Goal: Task Accomplishment & Management: Complete application form

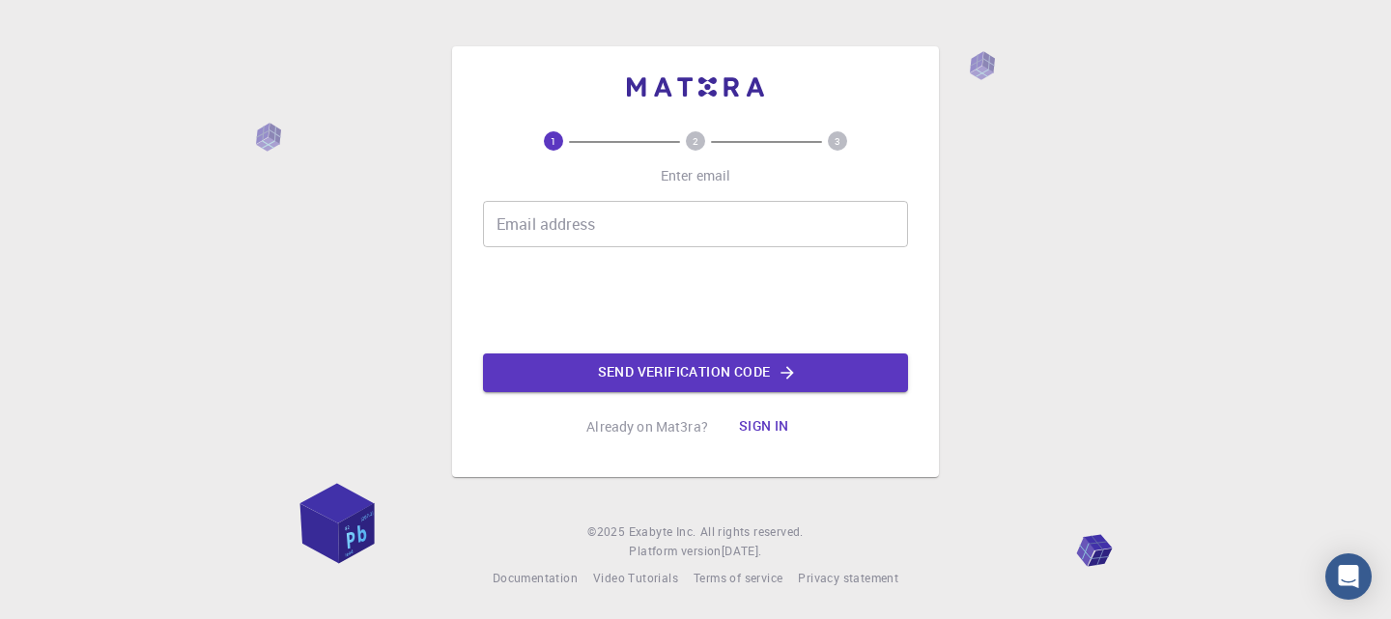
click at [560, 220] on div "Email address Email address" at bounding box center [695, 224] width 425 height 46
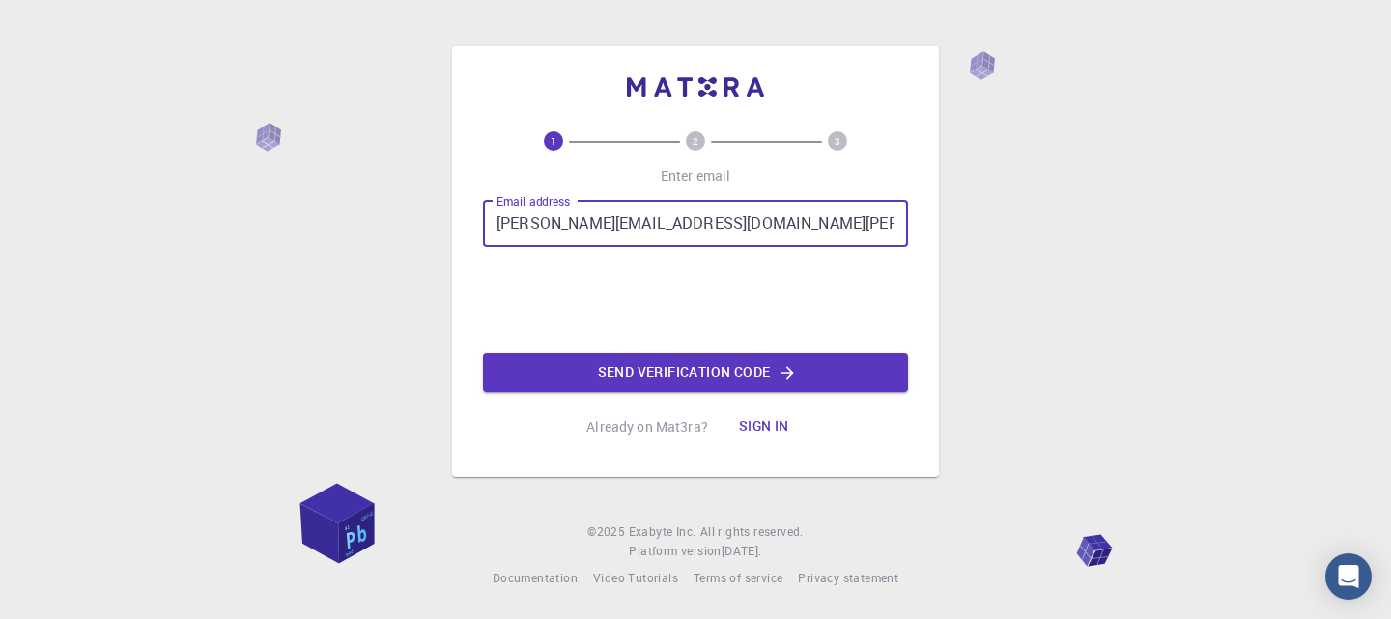
type input "[PERSON_NAME][EMAIL_ADDRESS][DOMAIN_NAME][PERSON_NAME]"
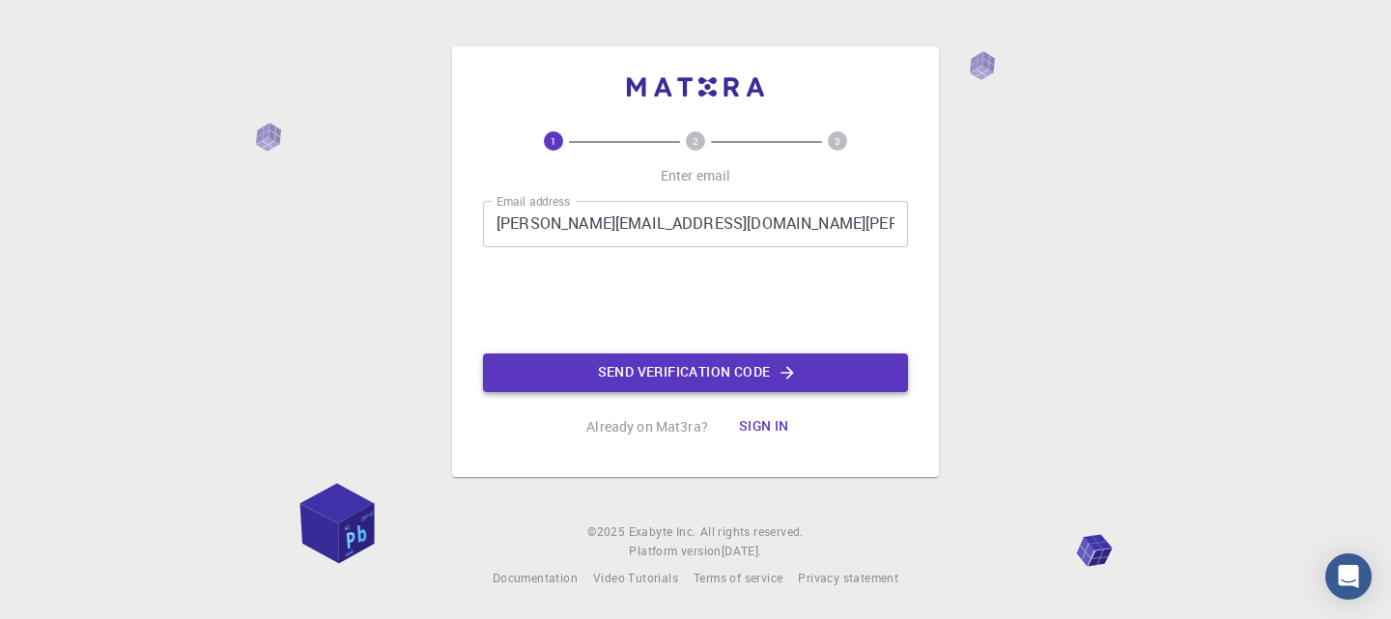
click at [605, 373] on button "Send verification code" at bounding box center [695, 373] width 425 height 39
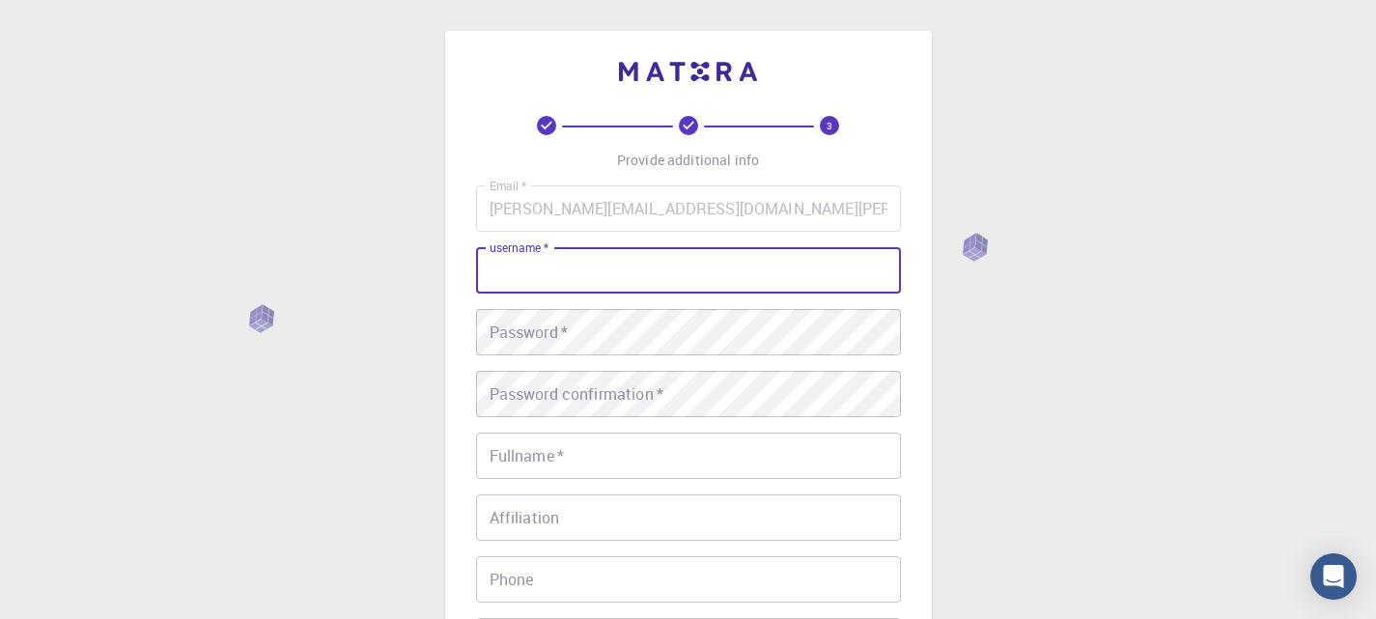
click at [568, 278] on input "username   *" at bounding box center [688, 270] width 425 height 46
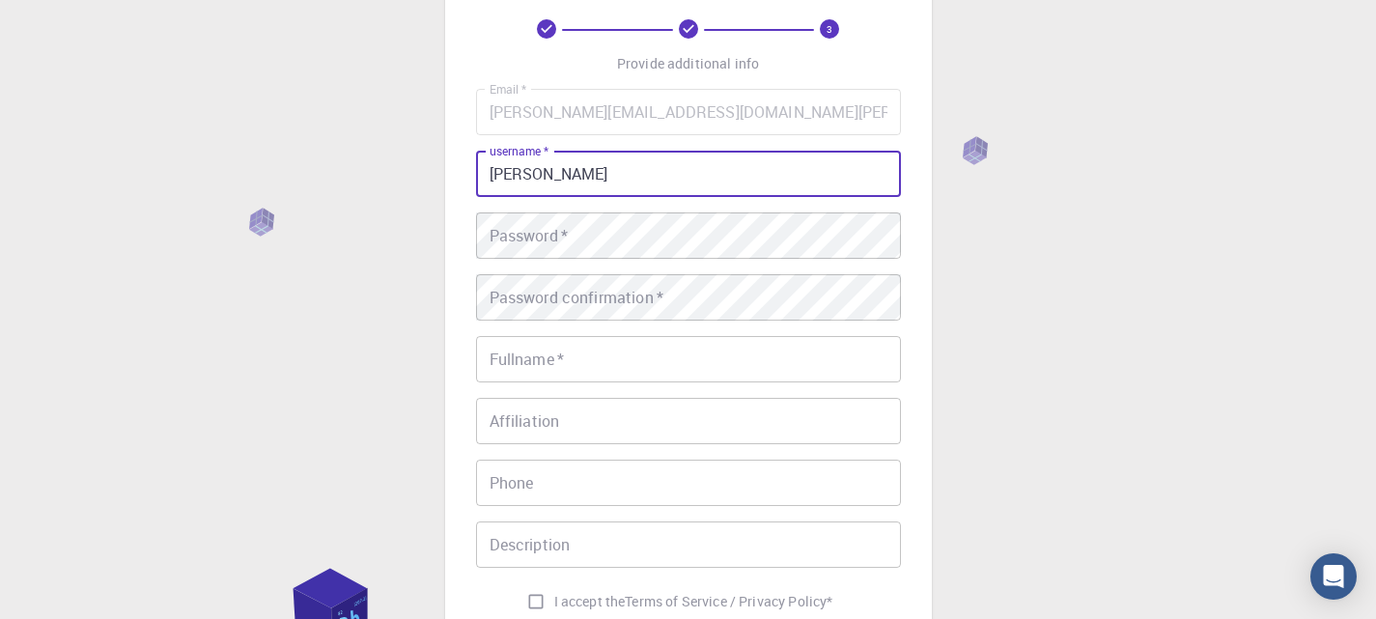
type input "[PERSON_NAME]"
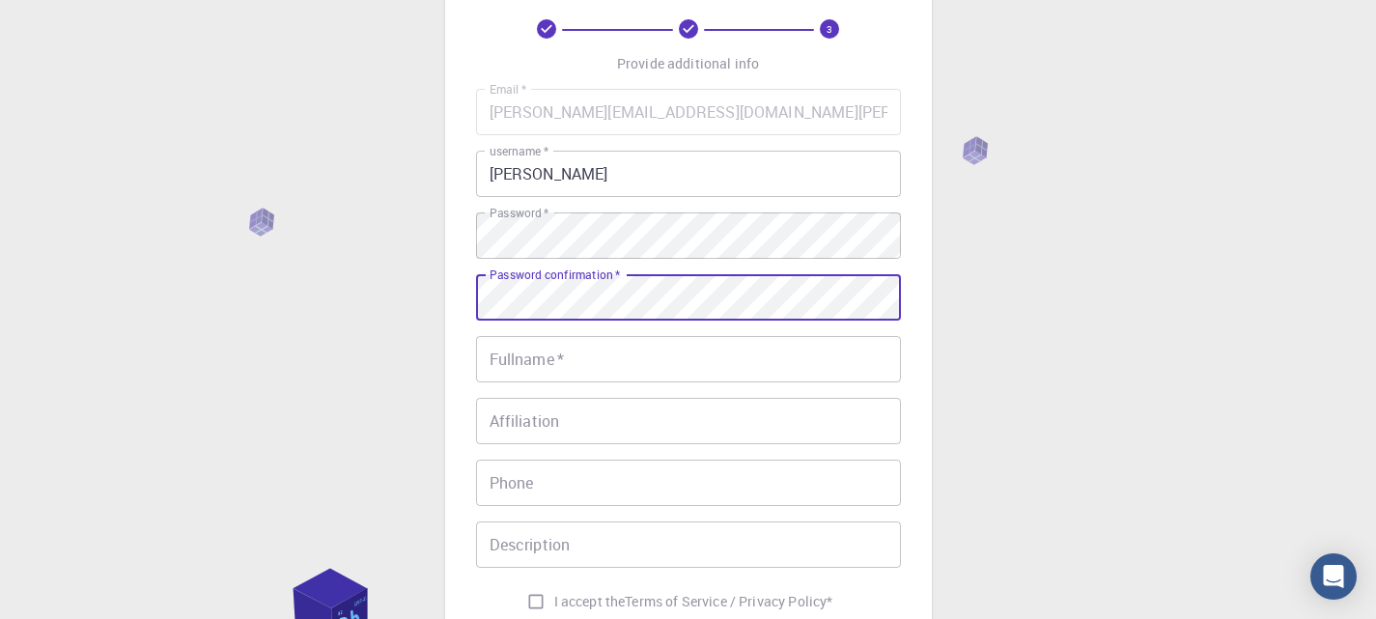
click at [521, 353] on div "Fullname   * Fullname   *" at bounding box center [688, 359] width 425 height 46
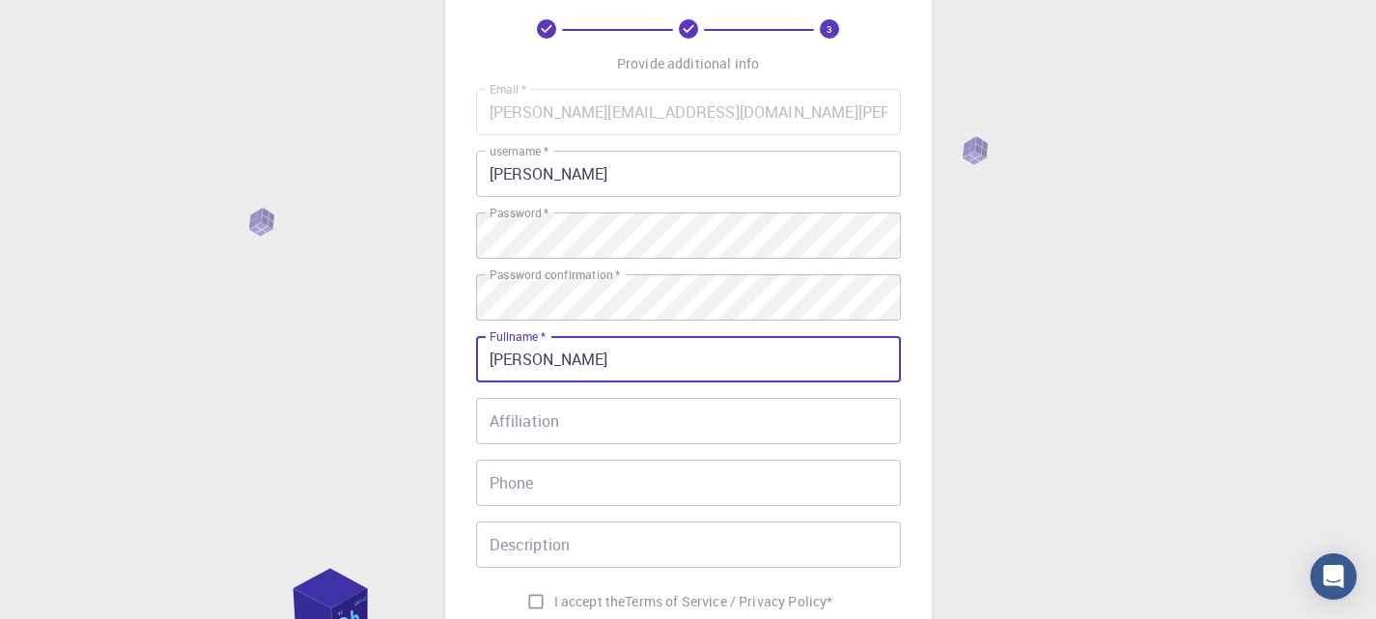
type input "[PERSON_NAME]"
click at [526, 421] on input "Affiliation" at bounding box center [688, 421] width 425 height 46
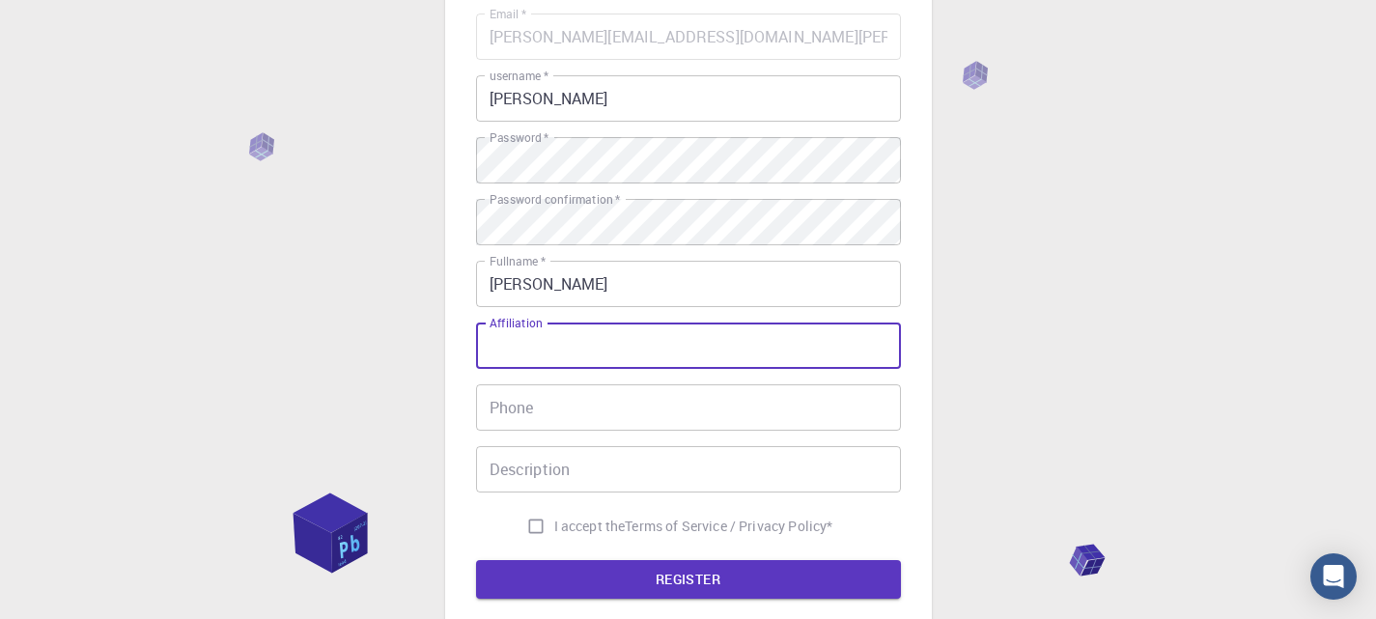
scroll to position [290, 0]
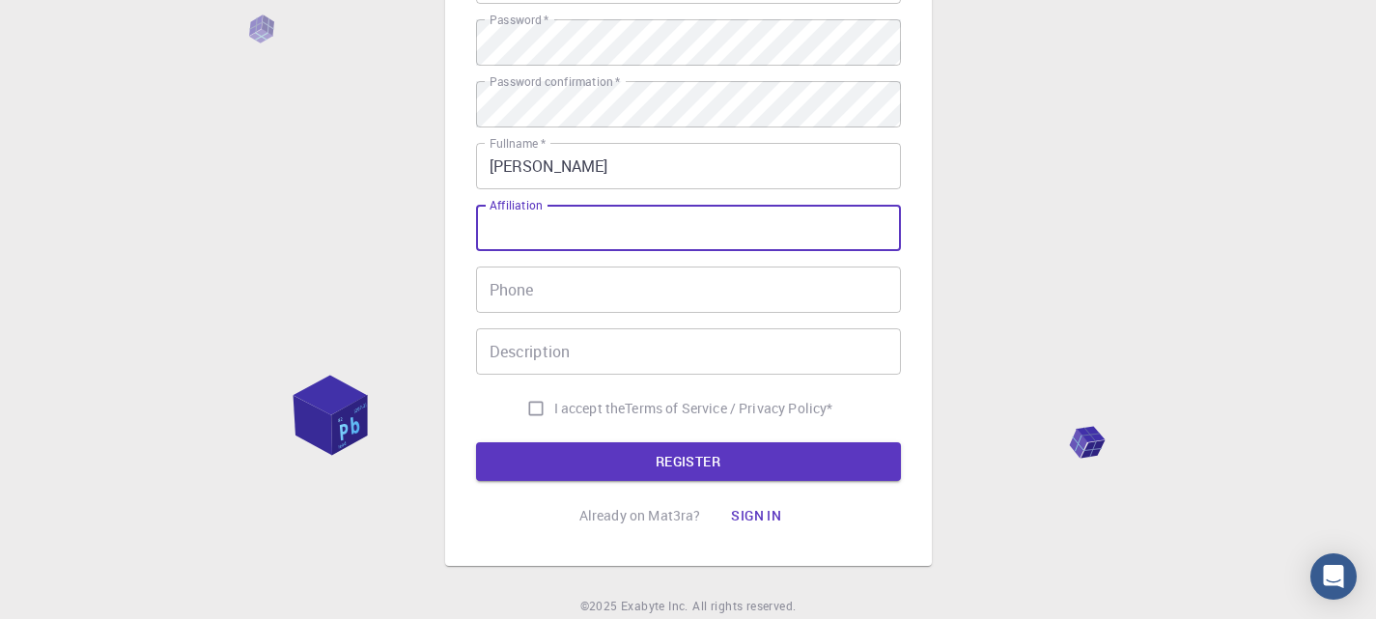
drag, startPoint x: 544, startPoint y: 208, endPoint x: 490, endPoint y: 207, distance: 54.1
click at [487, 208] on input "Affiliation" at bounding box center [688, 228] width 425 height 46
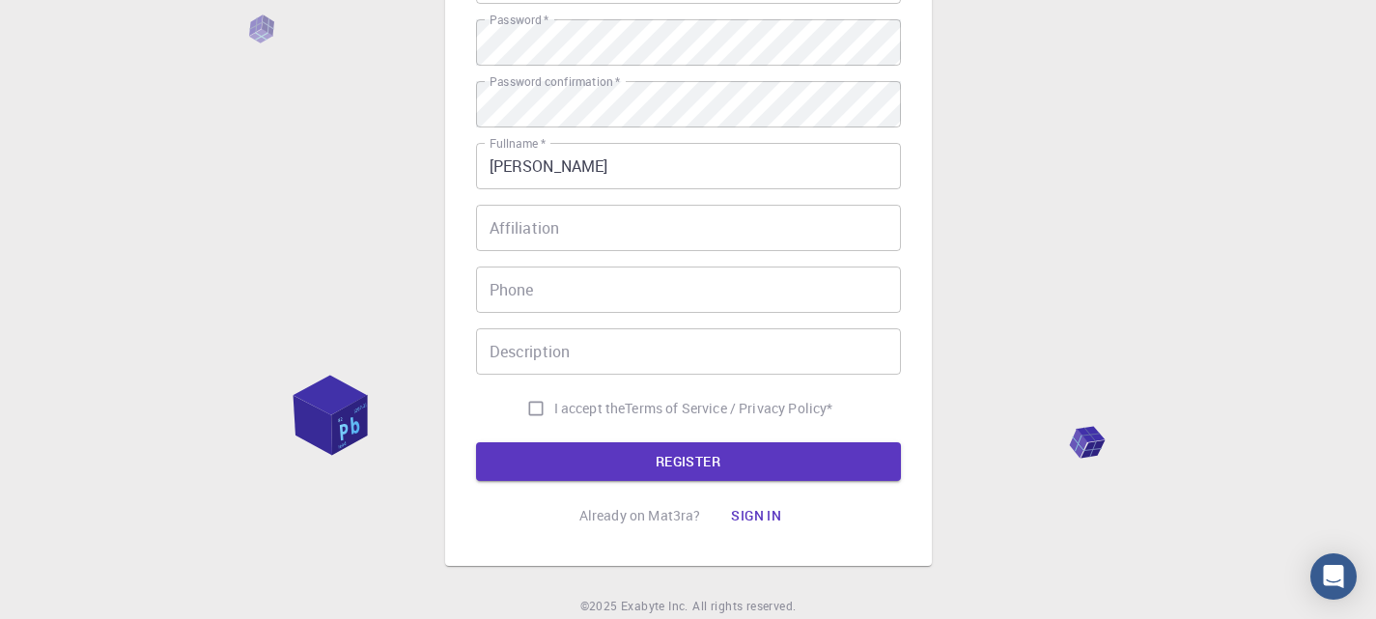
click at [0, 213] on div "3 Provide additional info Email   * [PERSON_NAME][EMAIL_ADDRESS][DOMAIN_NAME][P…" at bounding box center [688, 201] width 1376 height 983
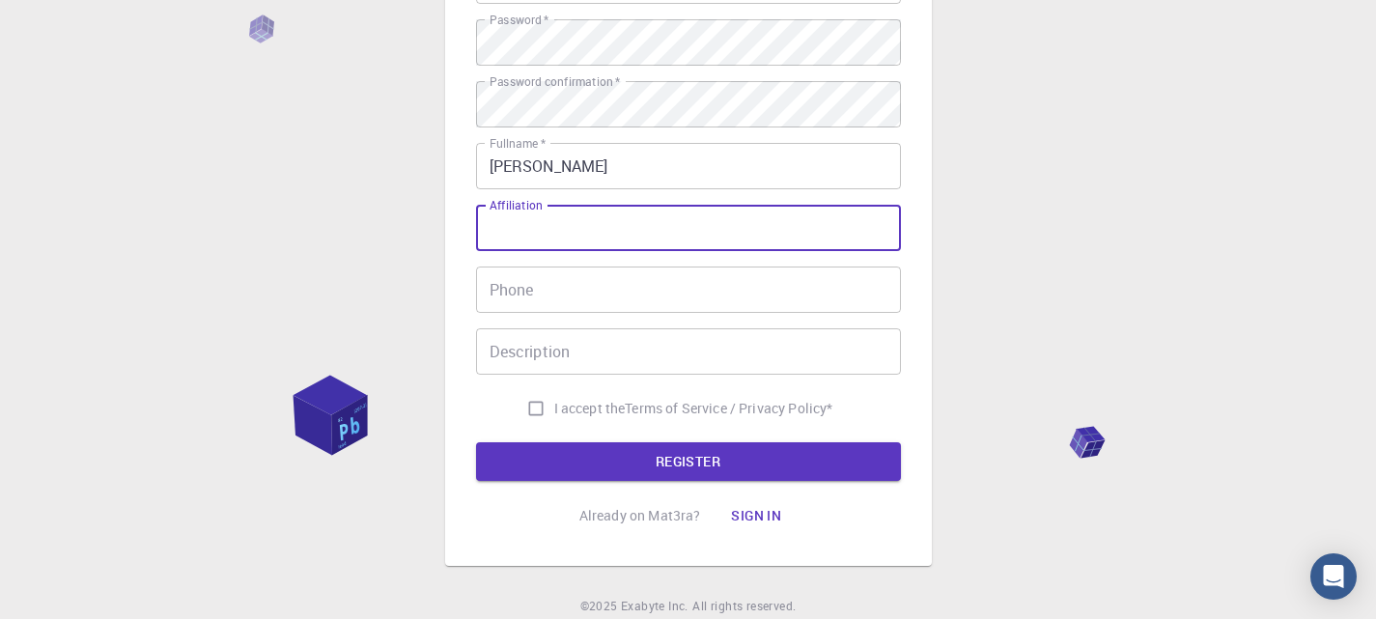
click at [555, 227] on input "Affiliation" at bounding box center [688, 228] width 425 height 46
click at [533, 306] on input "Phone" at bounding box center [688, 290] width 425 height 46
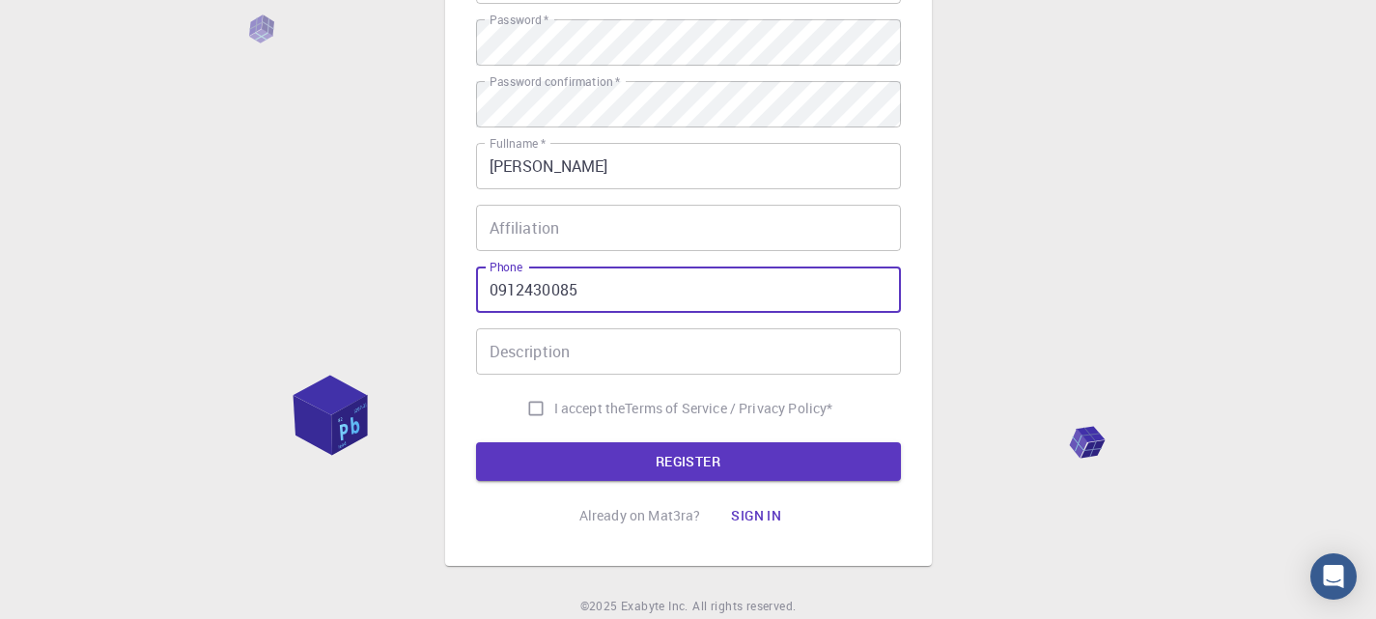
type input "0912430085"
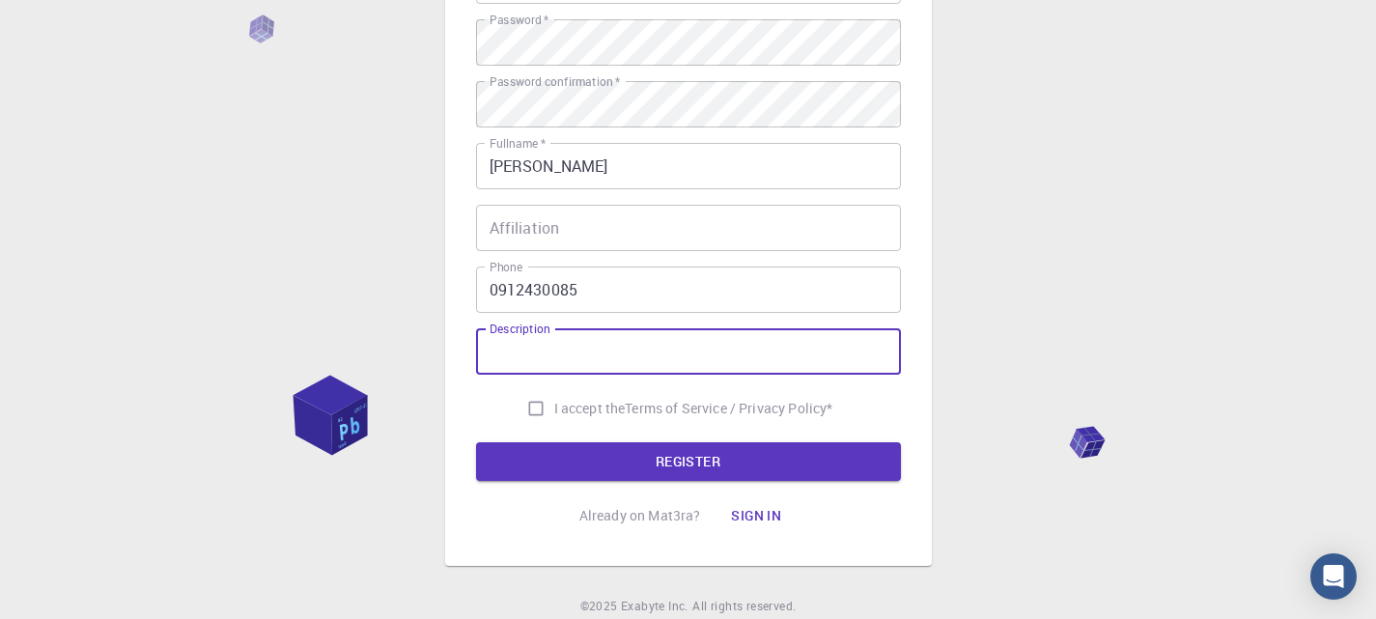
click at [582, 346] on input "Description" at bounding box center [688, 351] width 425 height 46
click at [569, 237] on input "Affiliation" at bounding box center [688, 228] width 425 height 46
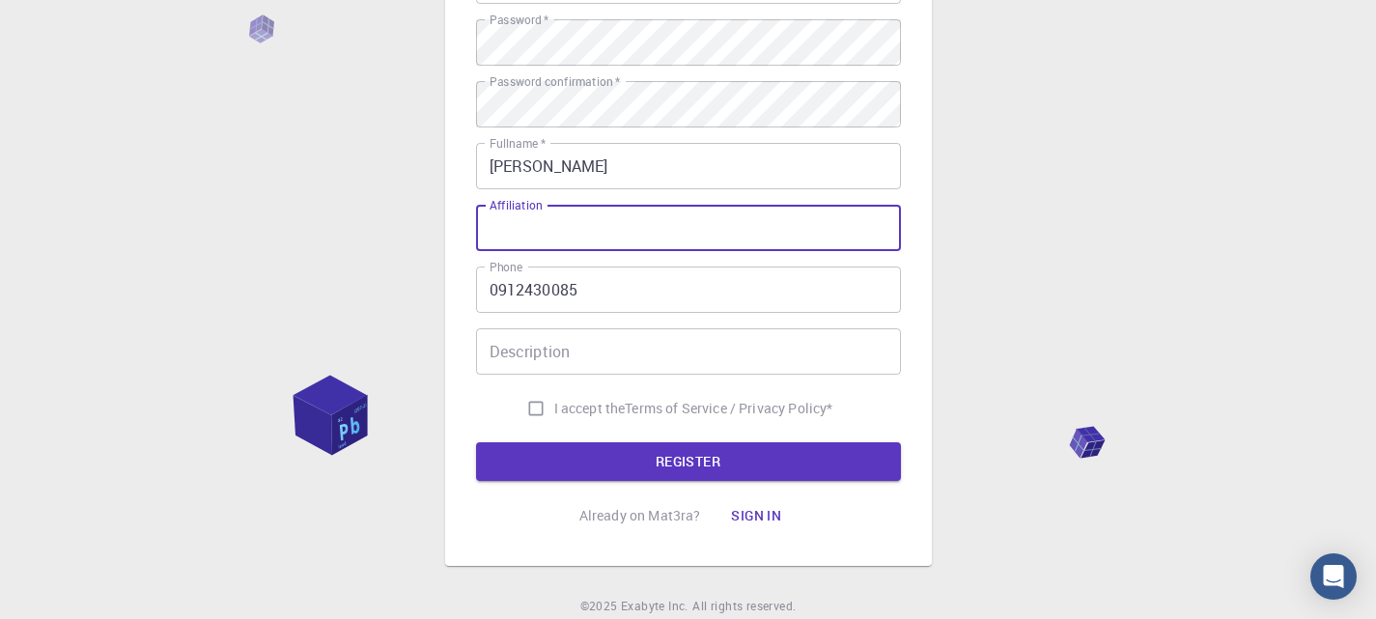
click at [552, 361] on input "Description" at bounding box center [688, 351] width 425 height 46
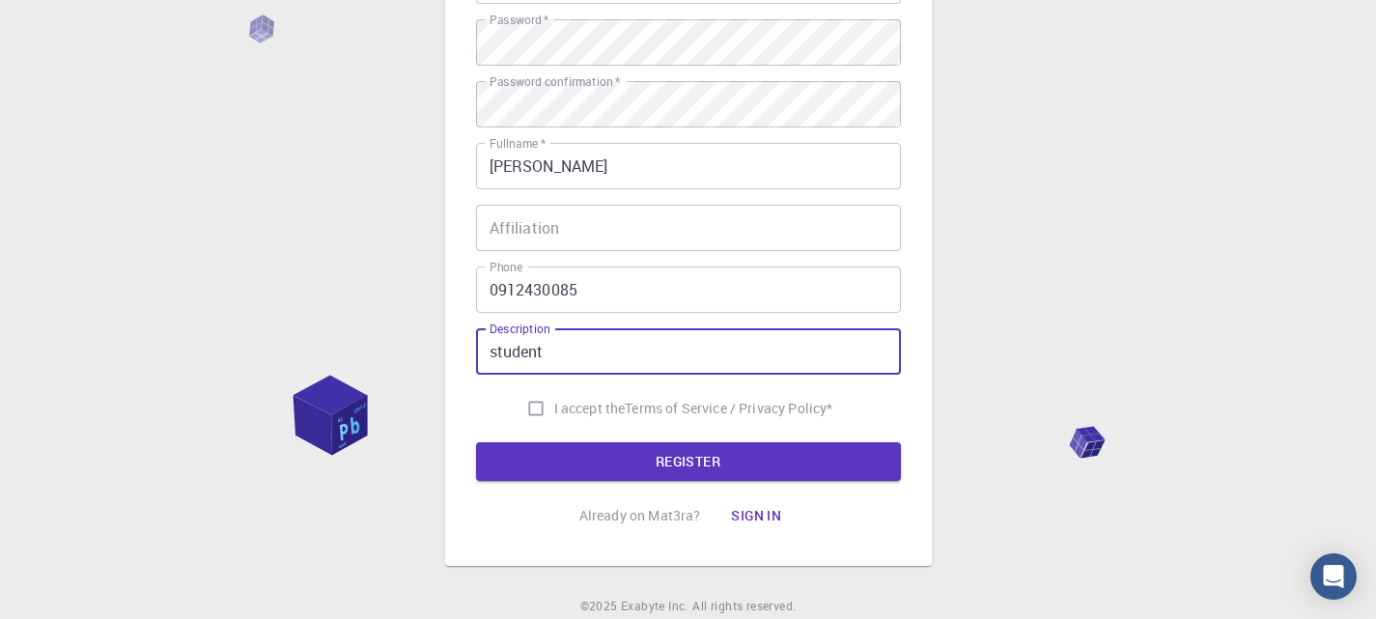
type input "student"
click at [532, 410] on input "I accept the Terms of Service / Privacy Policy *" at bounding box center [536, 408] width 37 height 37
checkbox input "true"
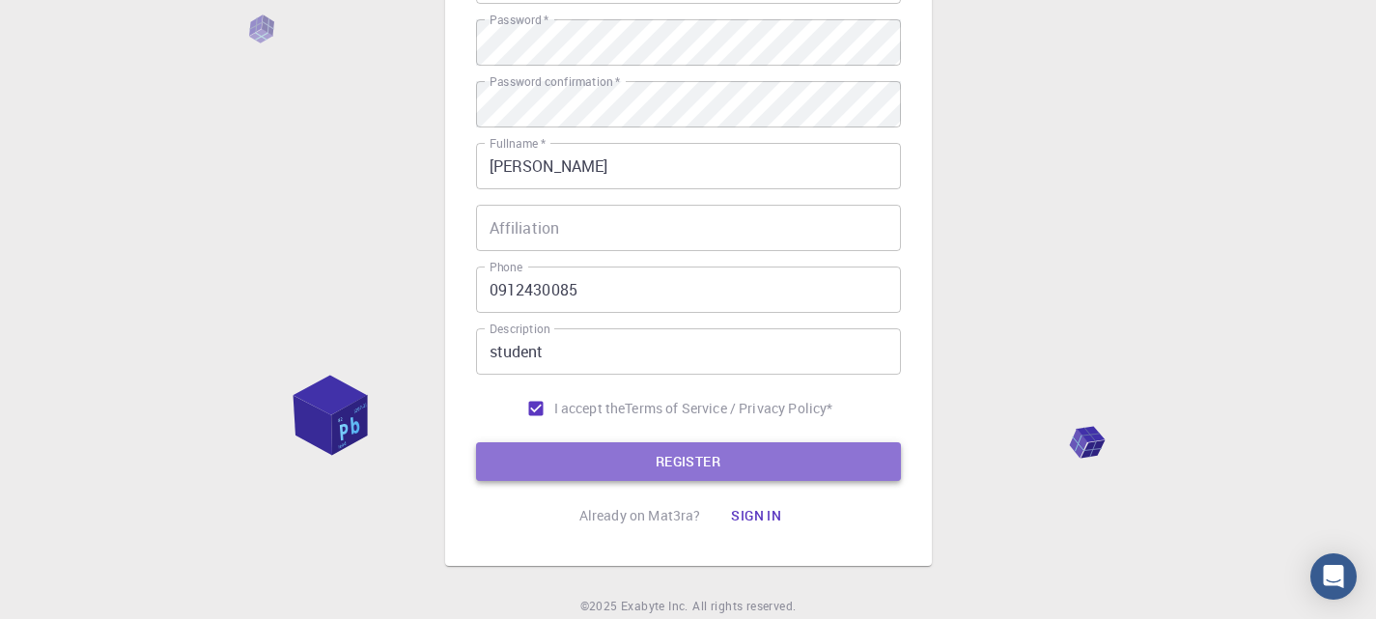
click at [548, 444] on button "REGISTER" at bounding box center [688, 461] width 425 height 39
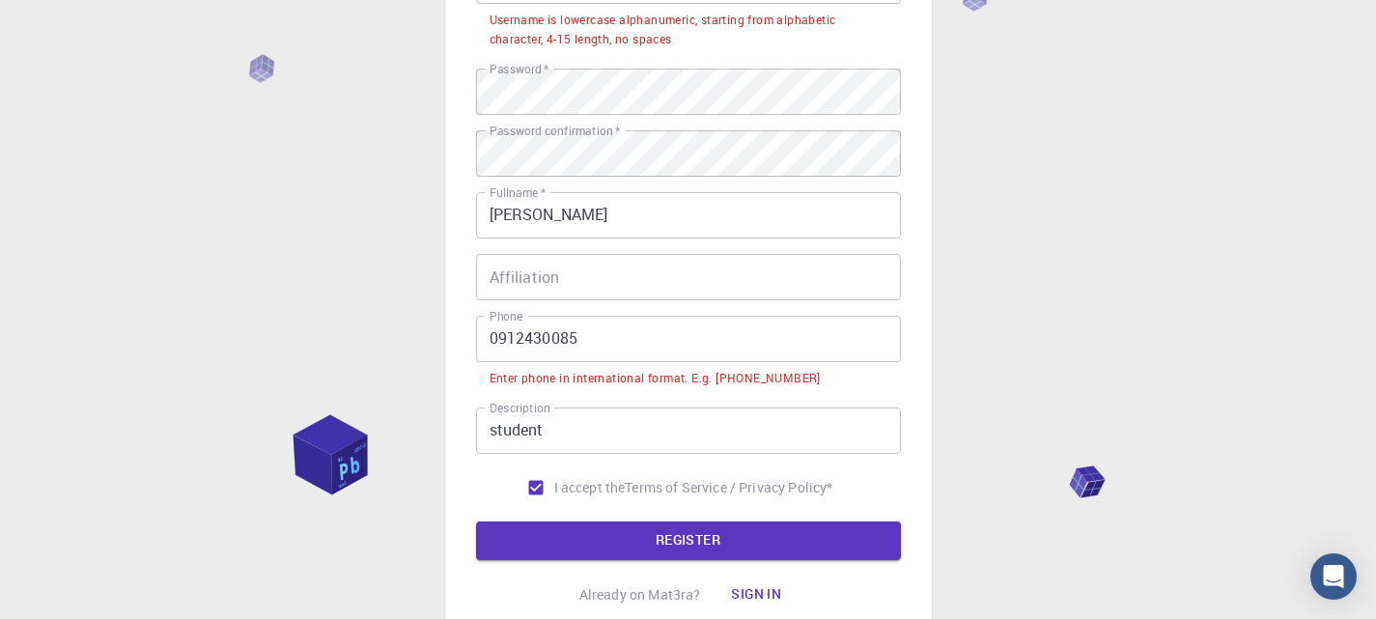
click at [617, 436] on input "student" at bounding box center [688, 431] width 425 height 46
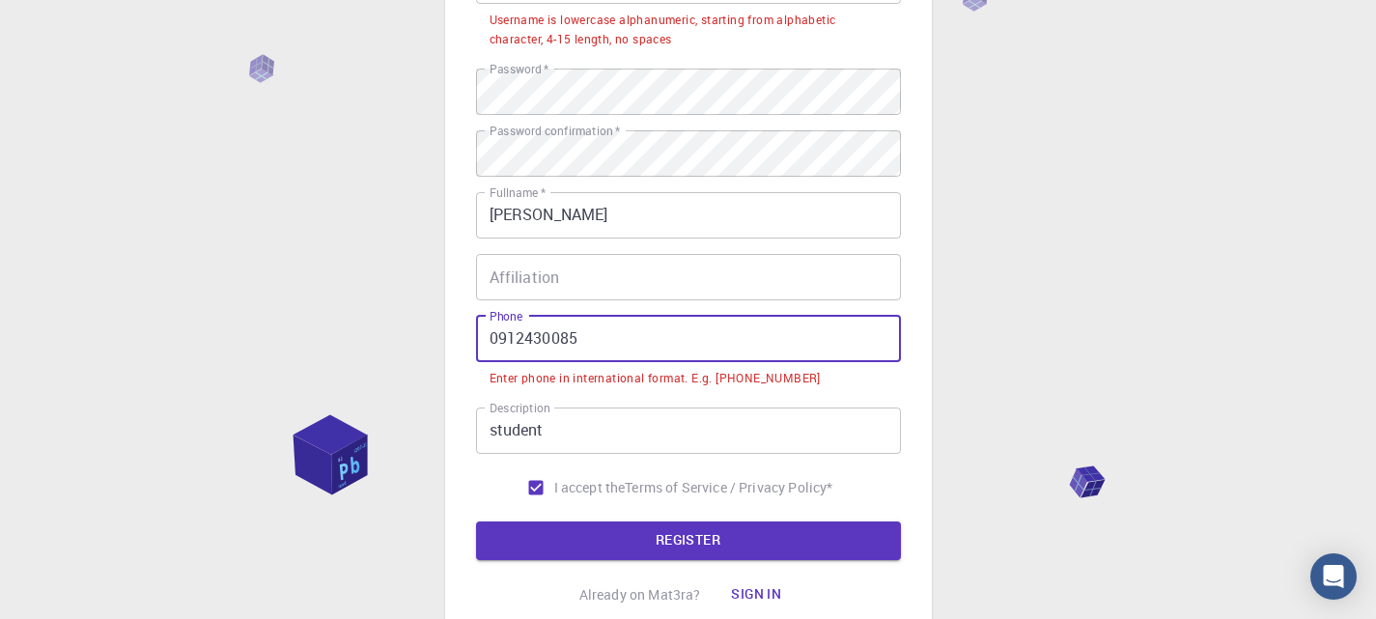
click at [488, 333] on input "0912430085" at bounding box center [688, 339] width 425 height 46
click at [496, 339] on input "0912430085" at bounding box center [688, 339] width 425 height 46
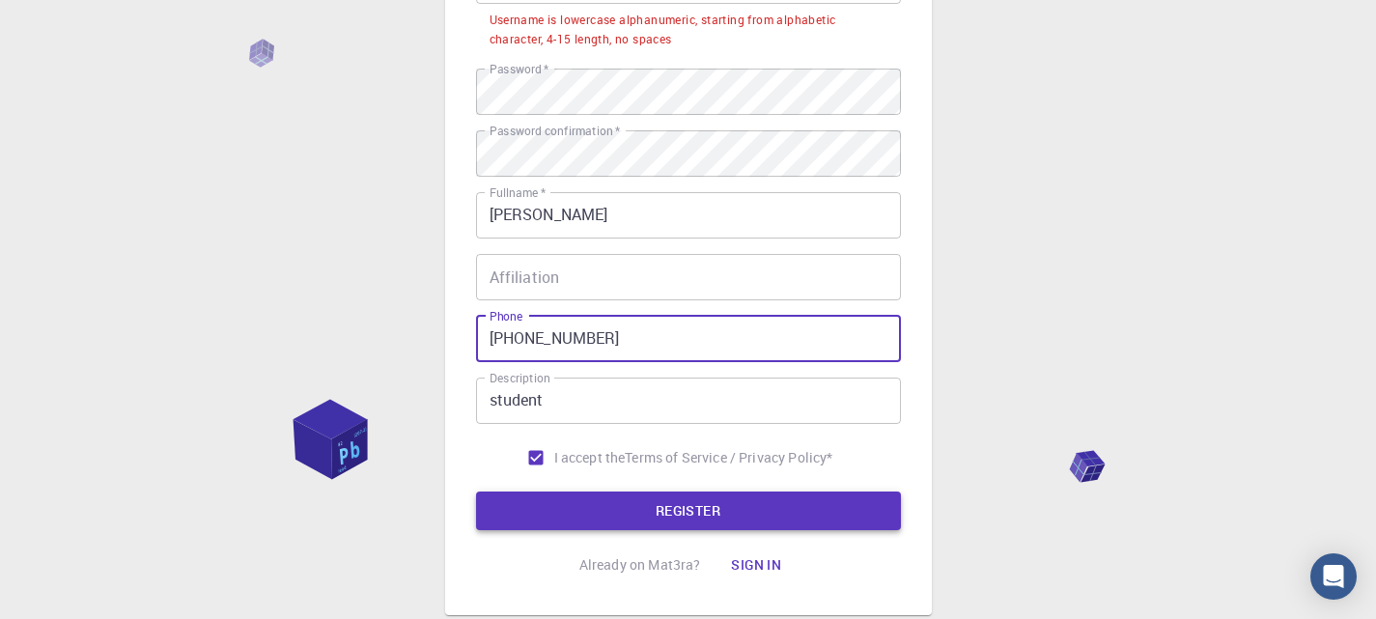
type input "+84912430085"
click at [650, 497] on button "REGISTER" at bounding box center [688, 511] width 425 height 39
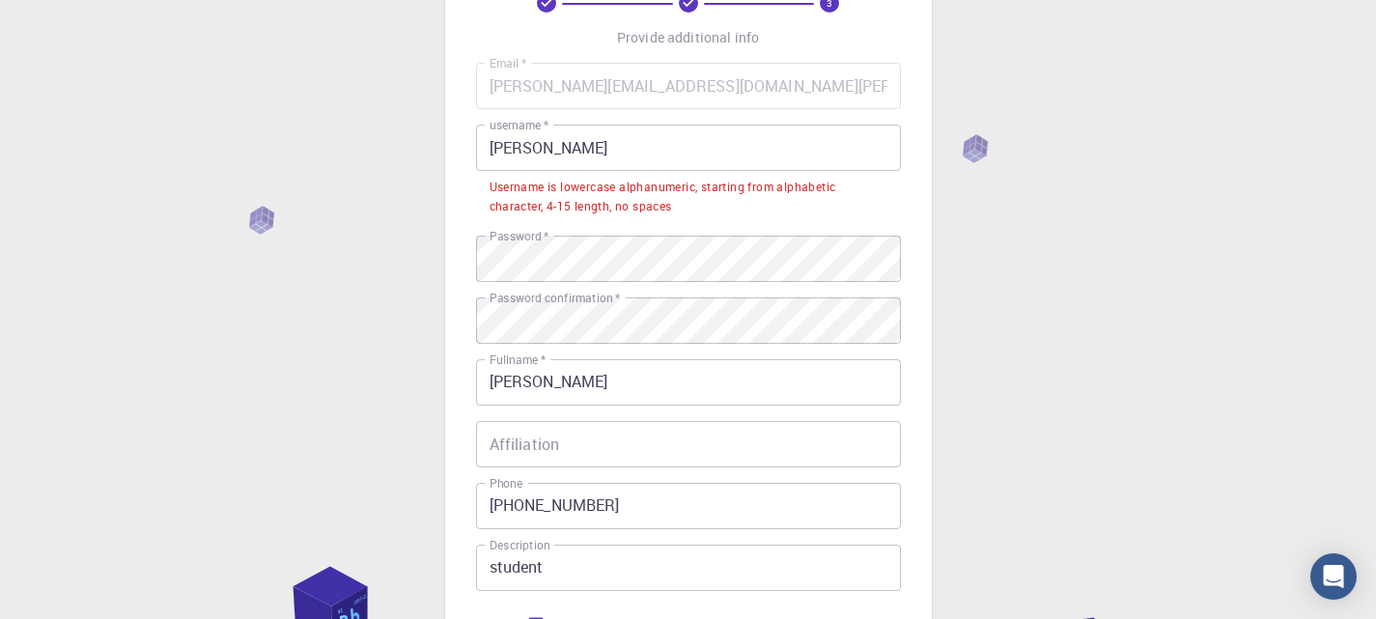
scroll to position [97, 0]
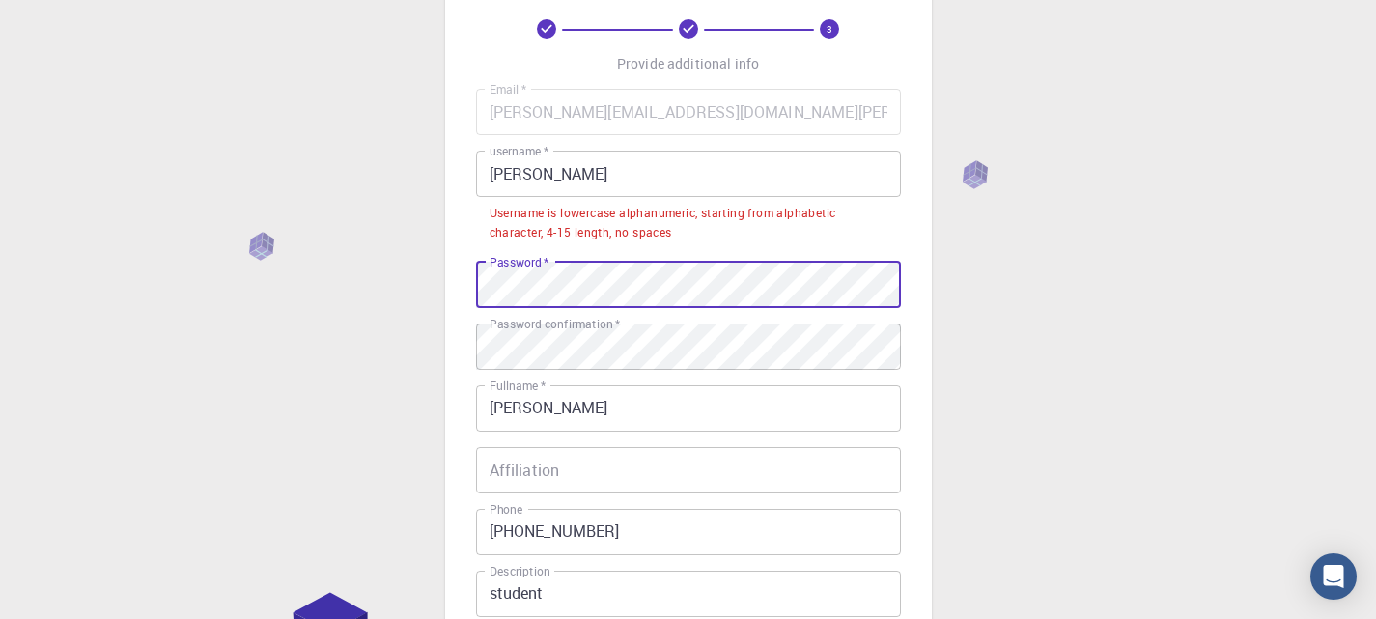
click at [354, 288] on div "3 Provide additional info Email   * duong.vt190767@sis.hust.edu.vn Email   * us…" at bounding box center [688, 419] width 1376 height 1033
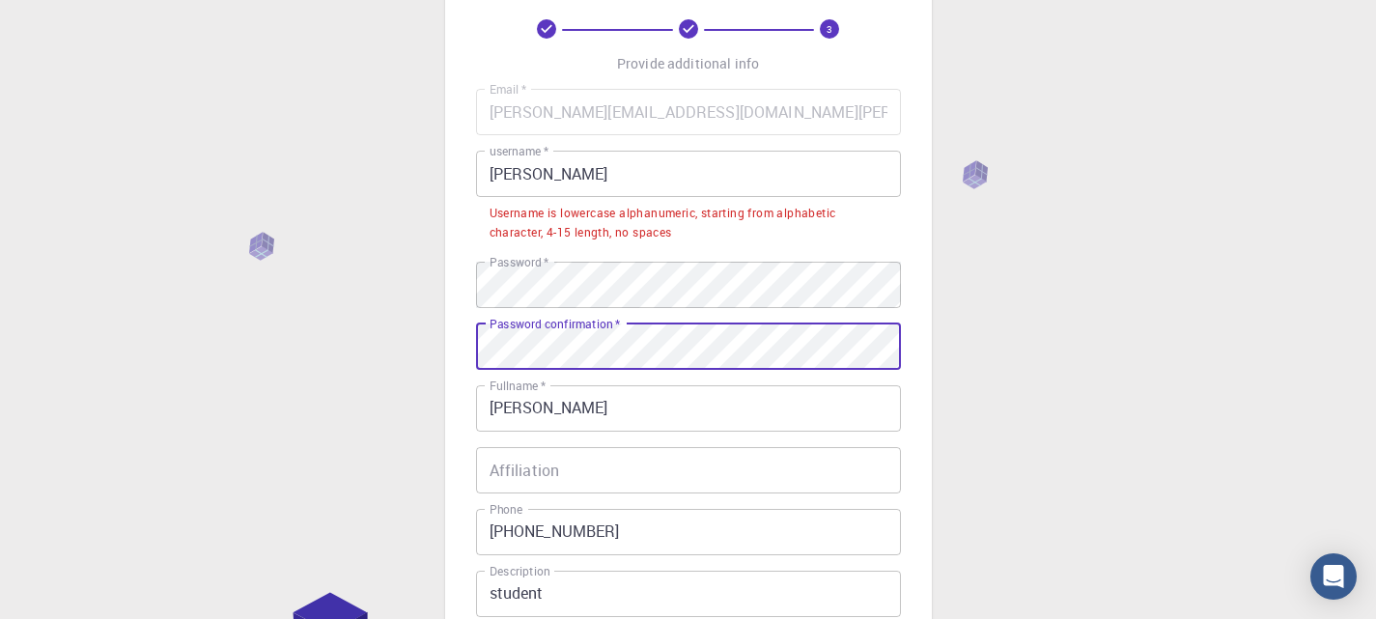
click at [378, 365] on div "3 Provide additional info Email   * duong.vt190767@sis.hust.edu.vn Email   * us…" at bounding box center [688, 419] width 1376 height 1033
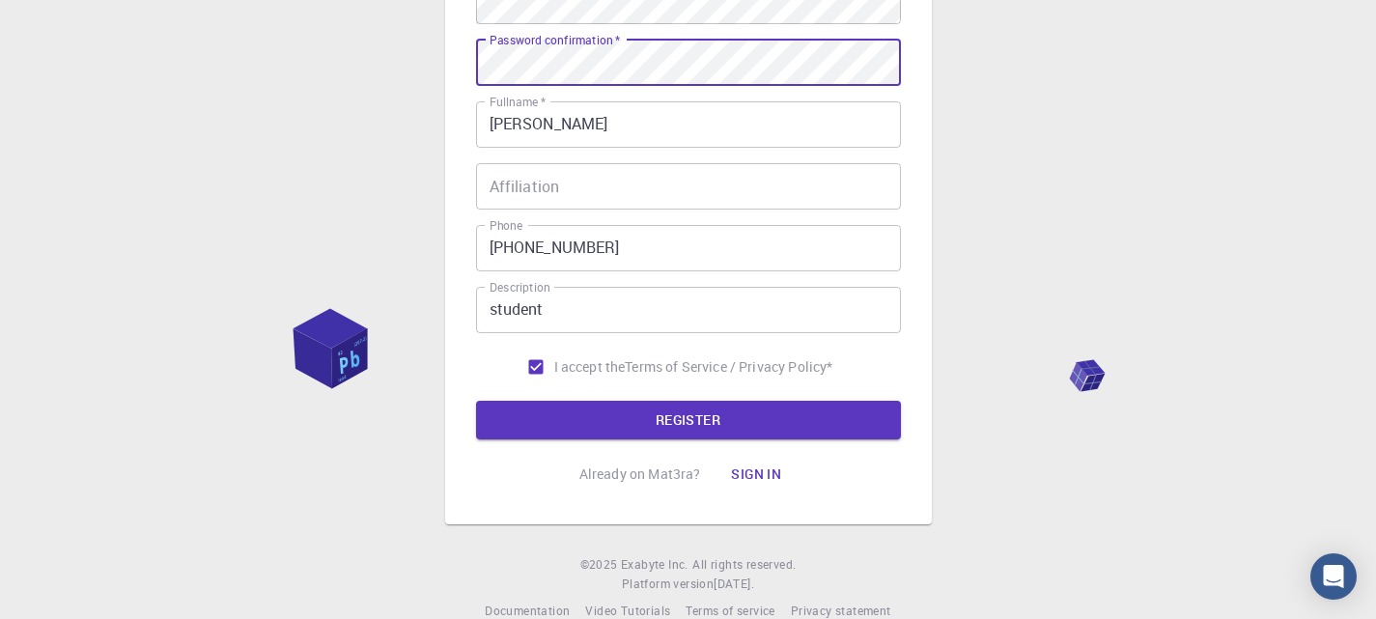
scroll to position [386, 0]
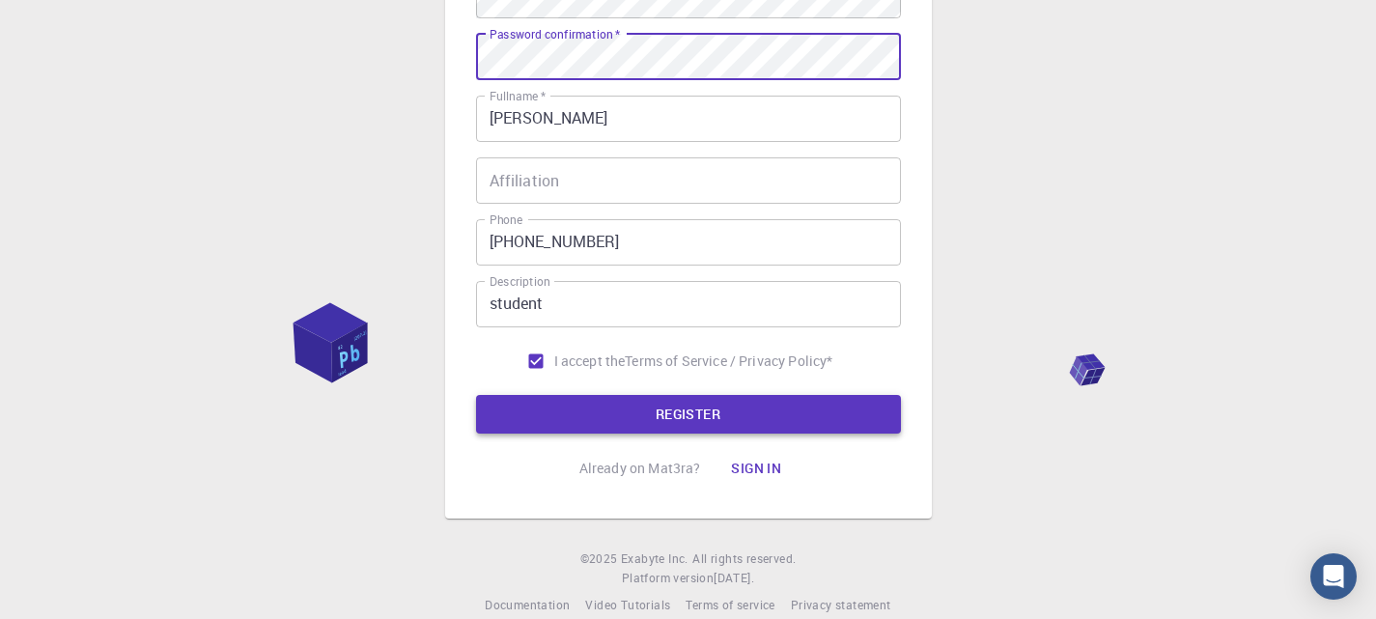
click at [639, 407] on button "REGISTER" at bounding box center [688, 414] width 425 height 39
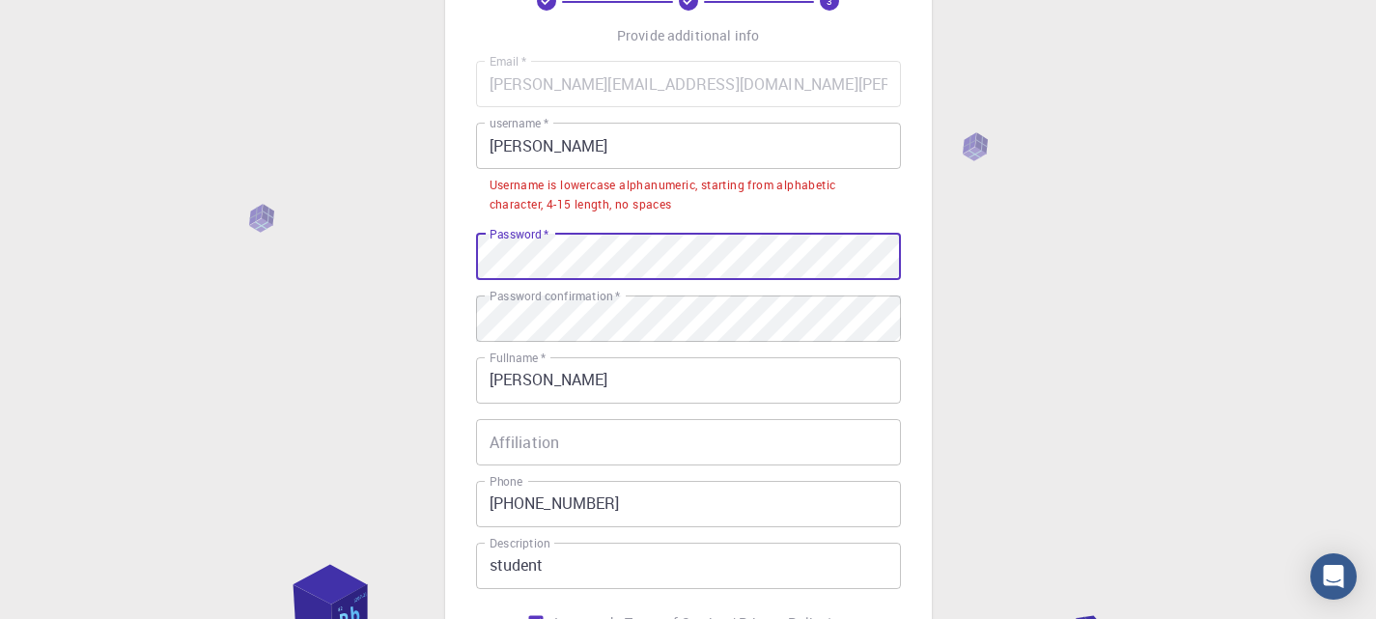
scroll to position [125, 0]
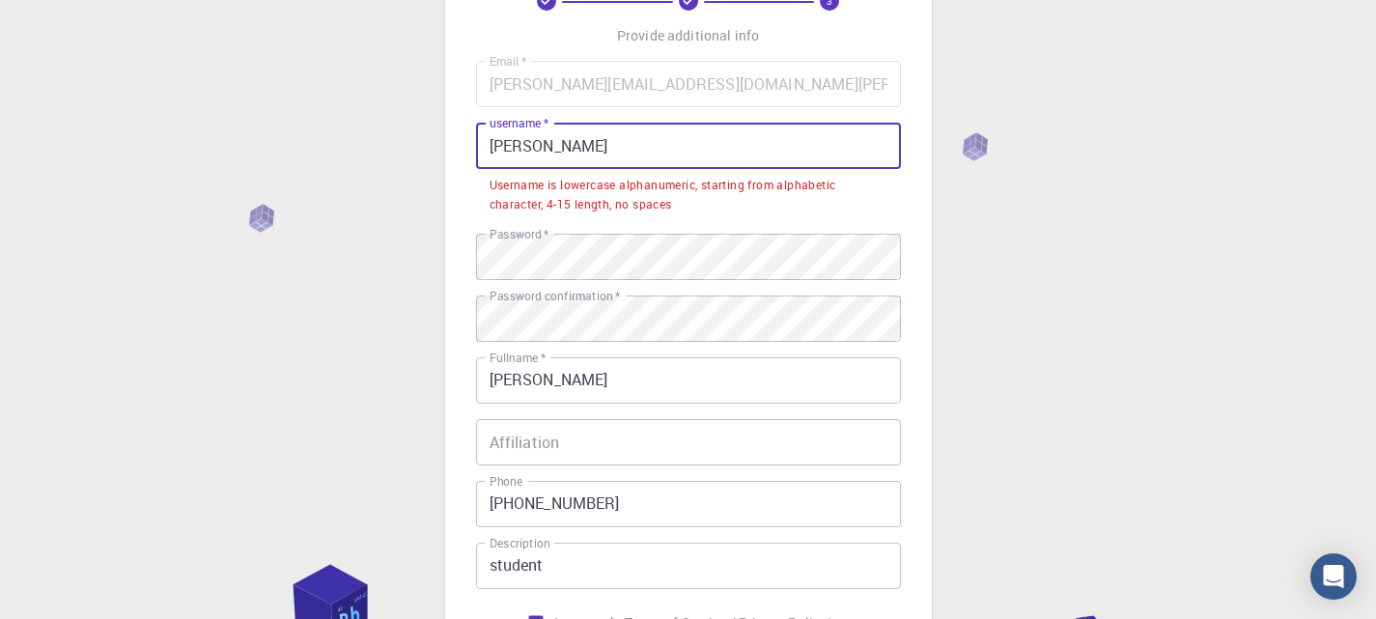
click at [517, 148] on input "[PERSON_NAME]" at bounding box center [688, 146] width 425 height 46
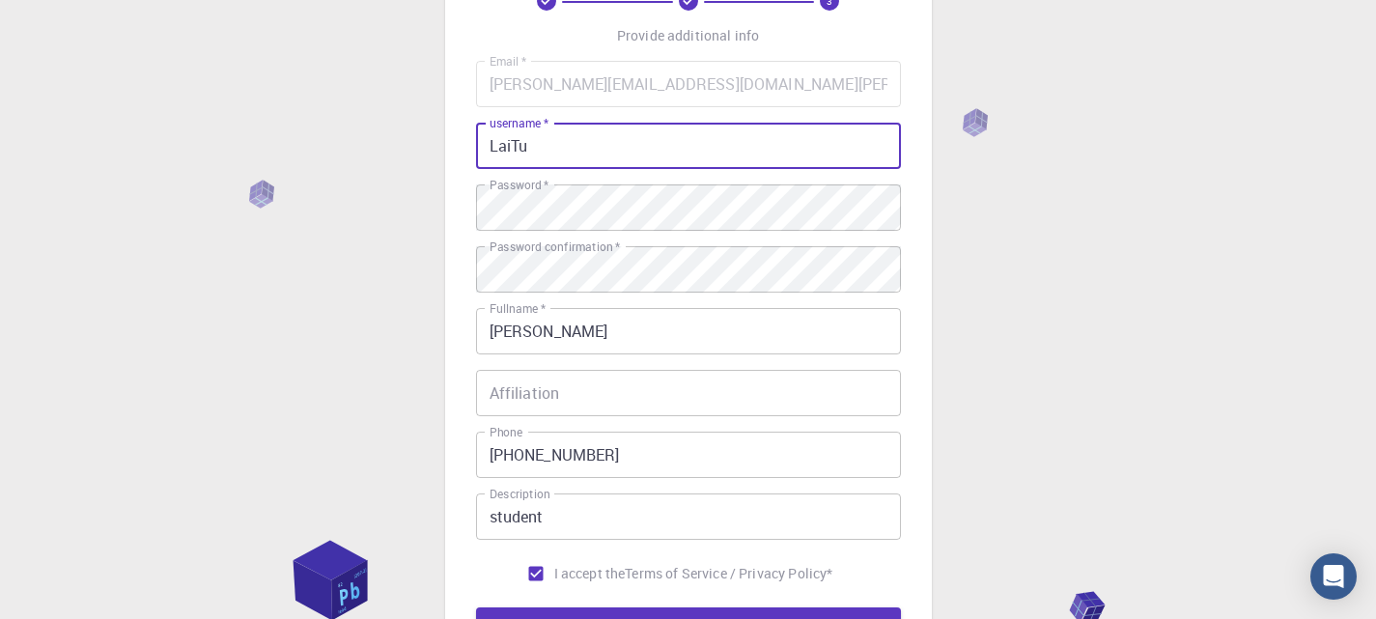
click at [540, 142] on input "LaiTu" at bounding box center [688, 146] width 425 height 46
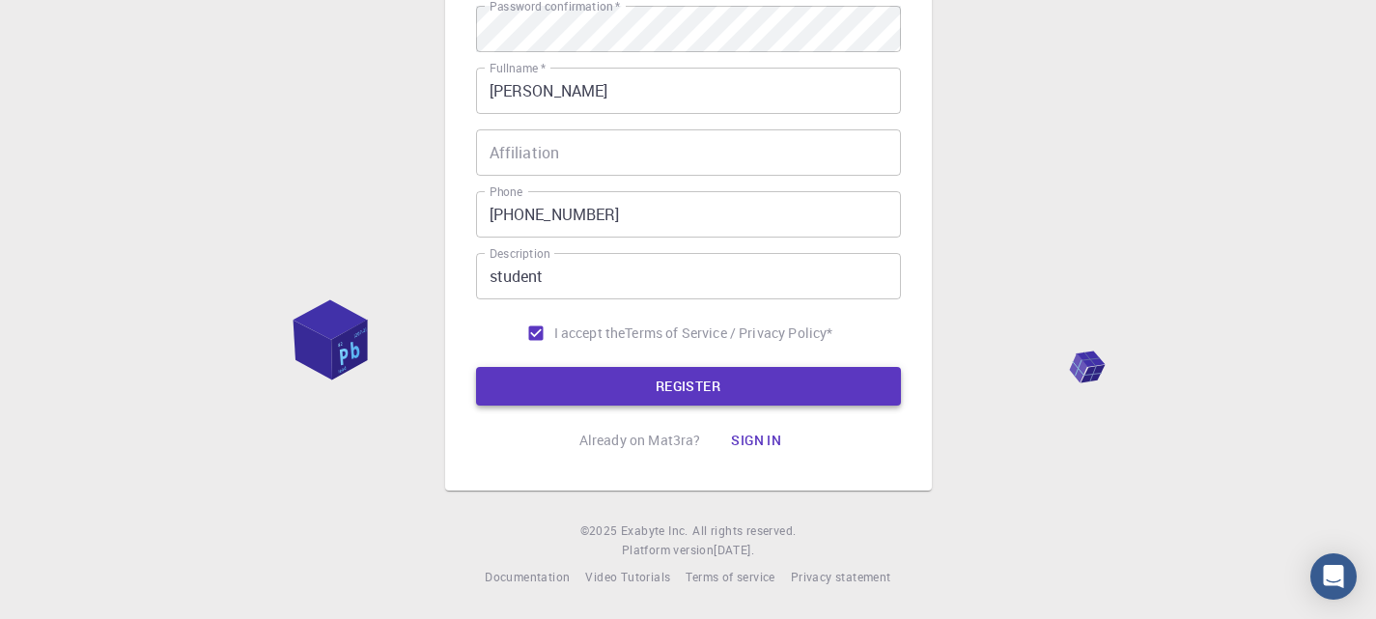
click at [596, 368] on button "REGISTER" at bounding box center [688, 386] width 425 height 39
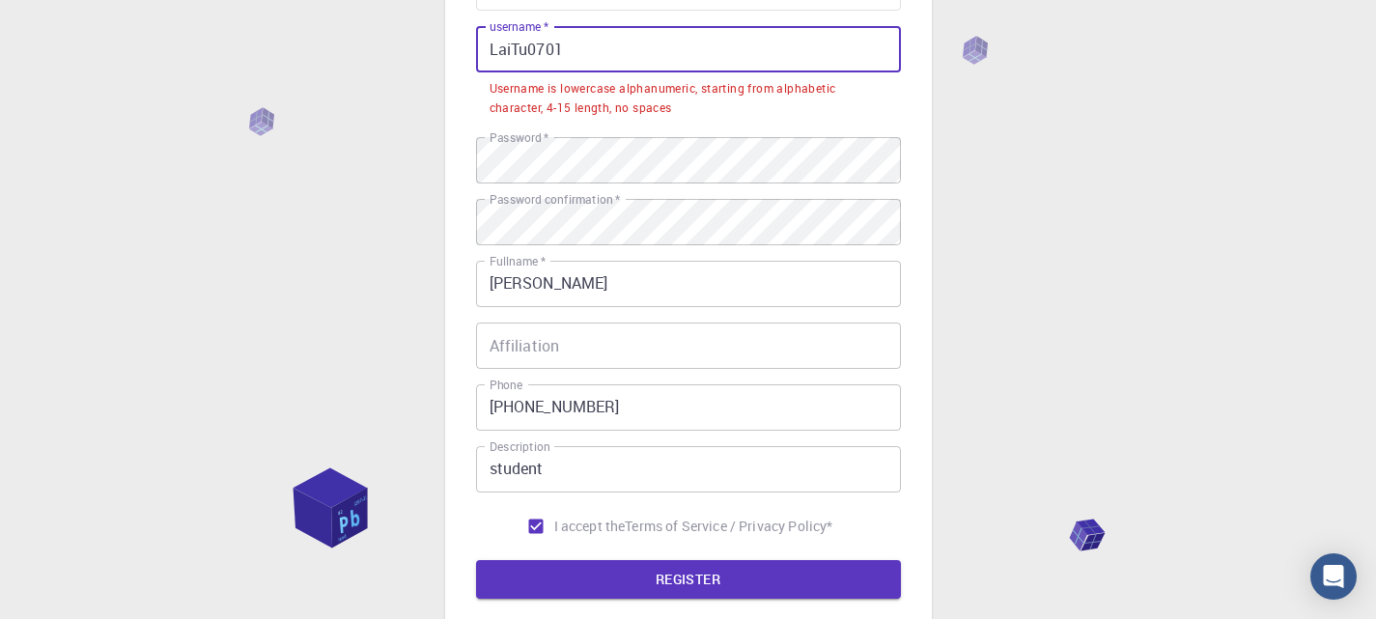
drag, startPoint x: 490, startPoint y: 44, endPoint x: 627, endPoint y: 56, distance: 137.6
click at [627, 56] on input "LaiTu0701" at bounding box center [688, 49] width 425 height 46
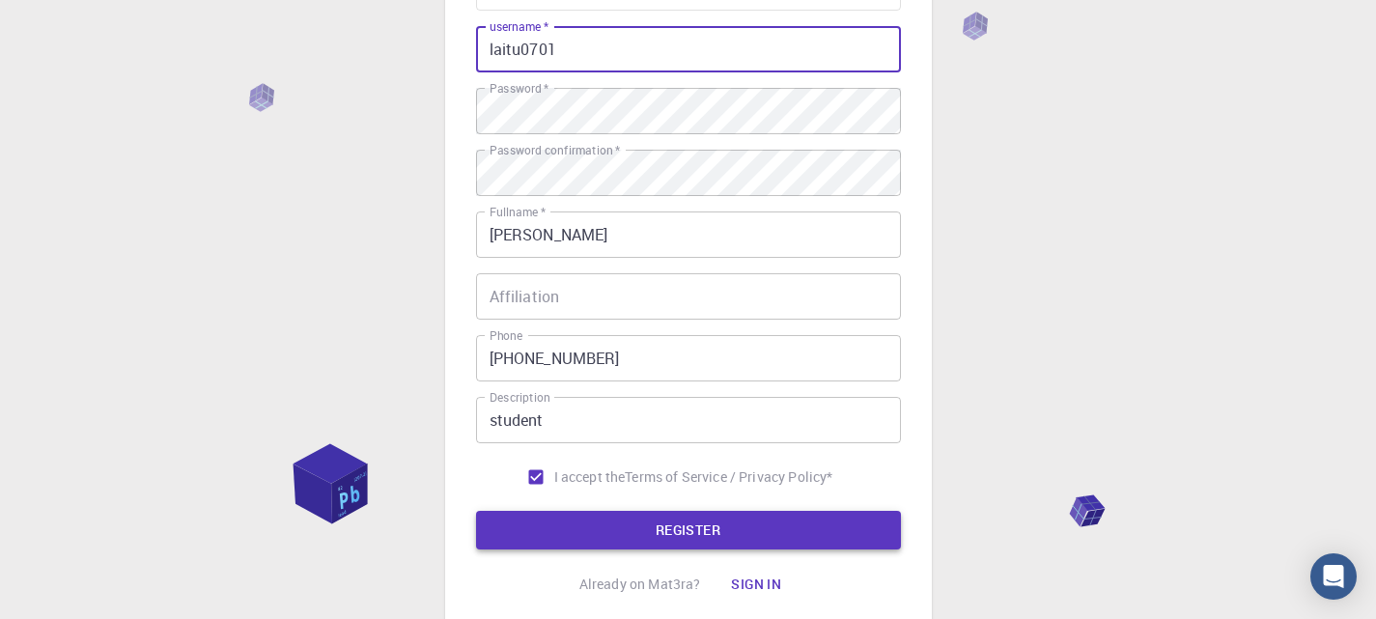
type input "laitu0701"
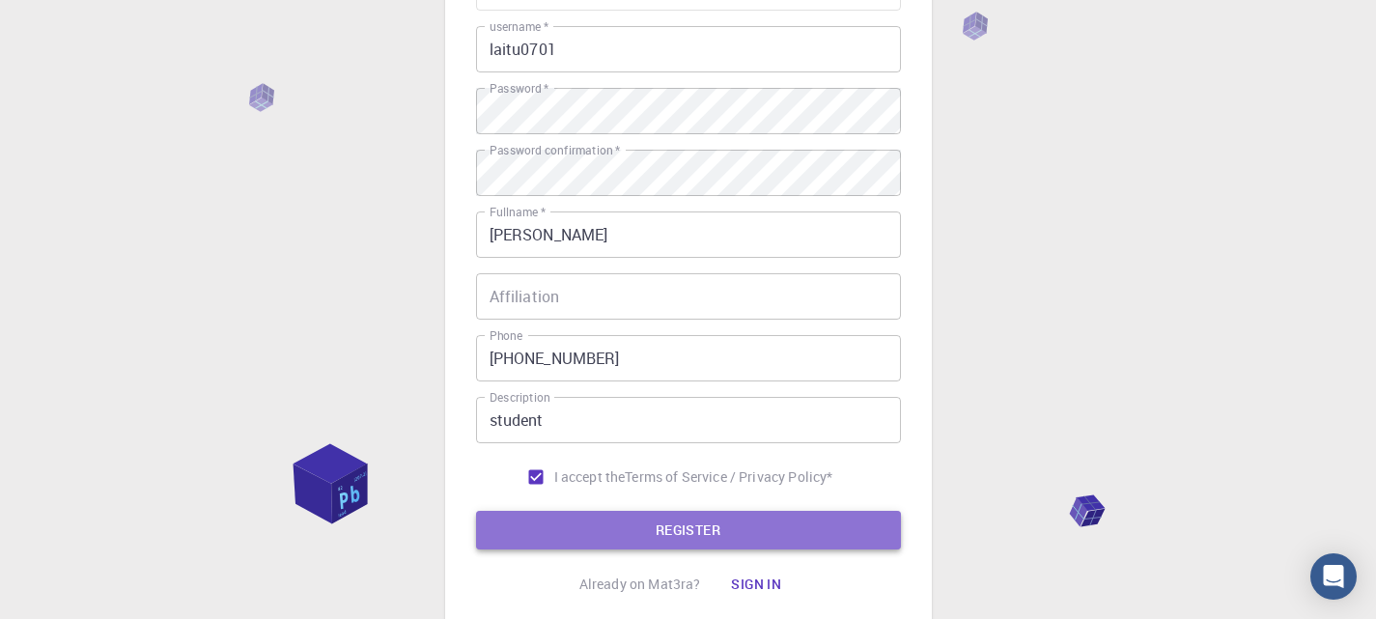
click at [675, 527] on button "REGISTER" at bounding box center [688, 530] width 425 height 39
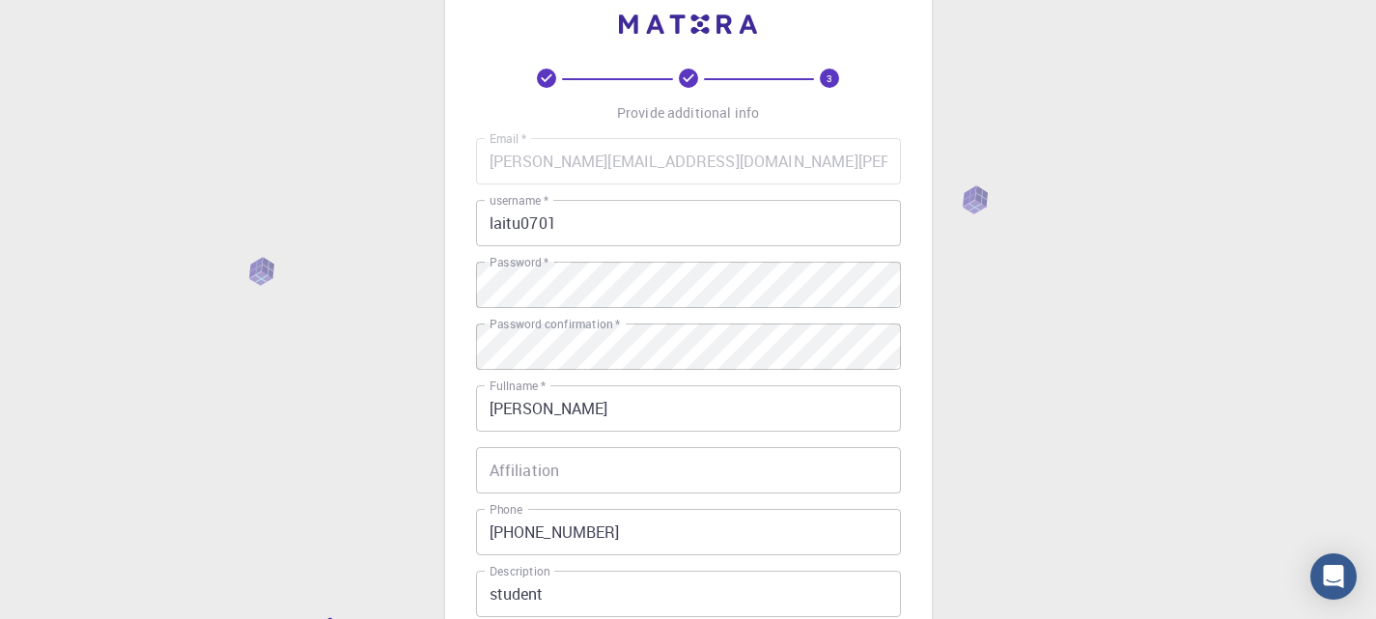
scroll to position [365, 0]
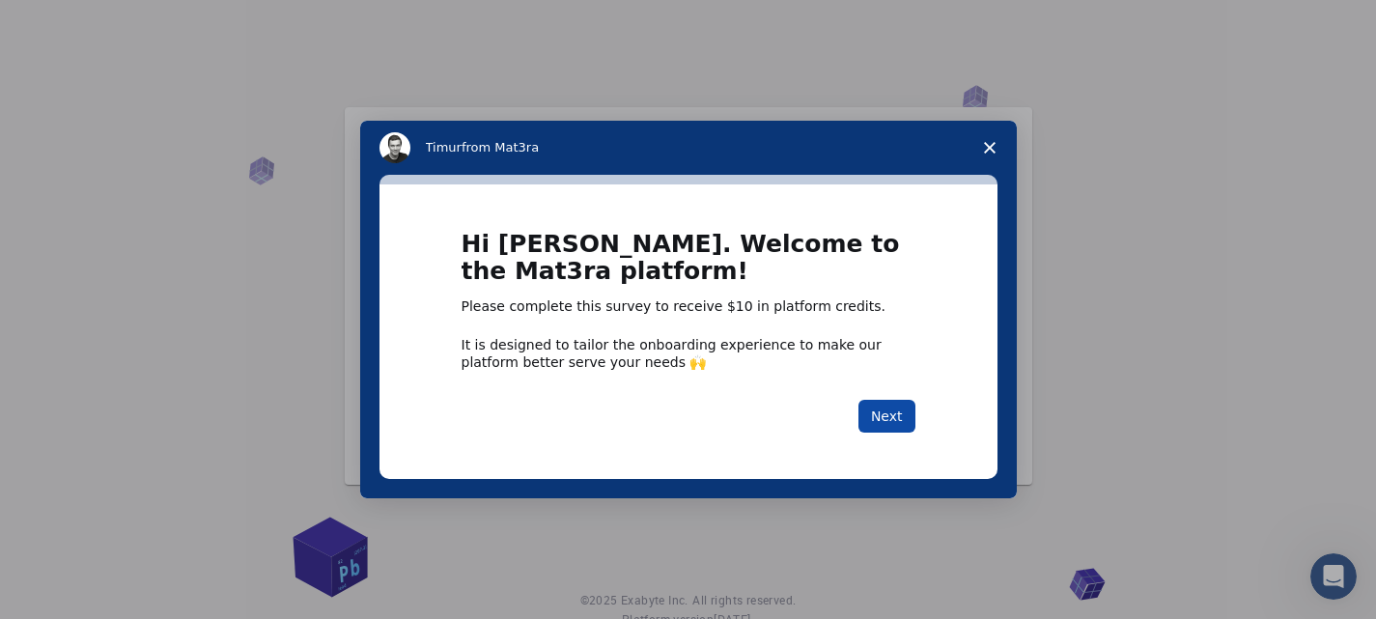
click at [897, 409] on button "Next" at bounding box center [887, 416] width 57 height 33
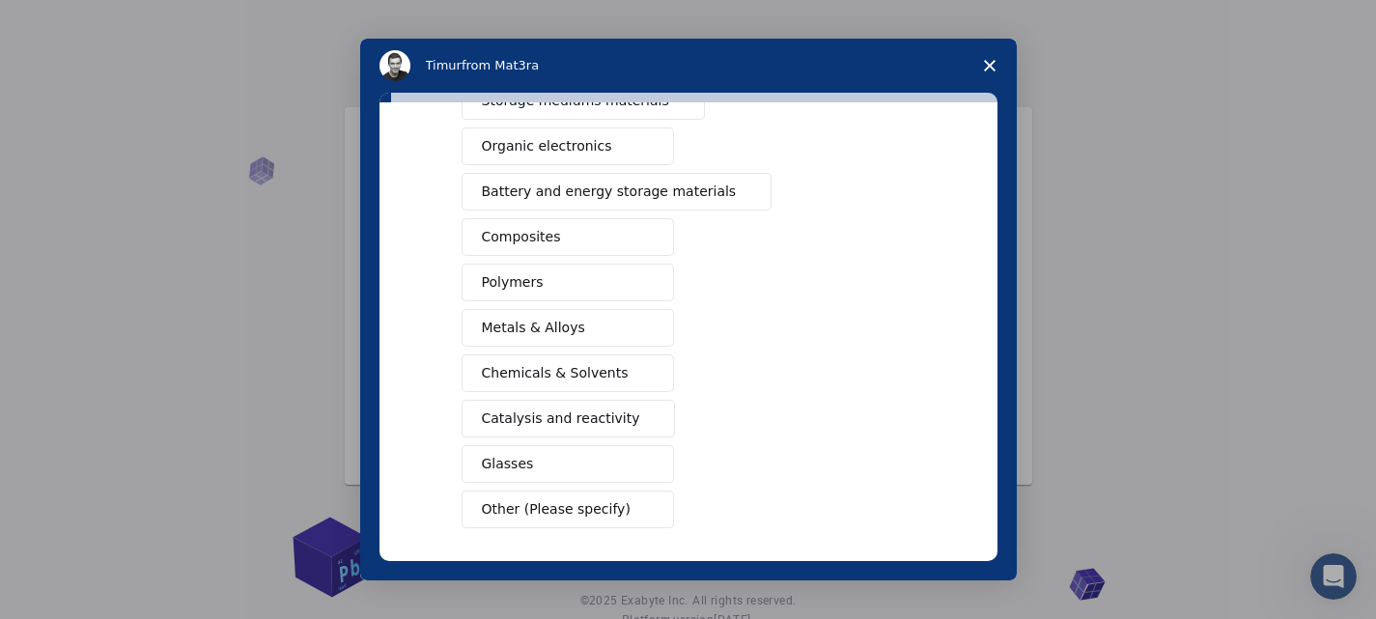
scroll to position [313, 0]
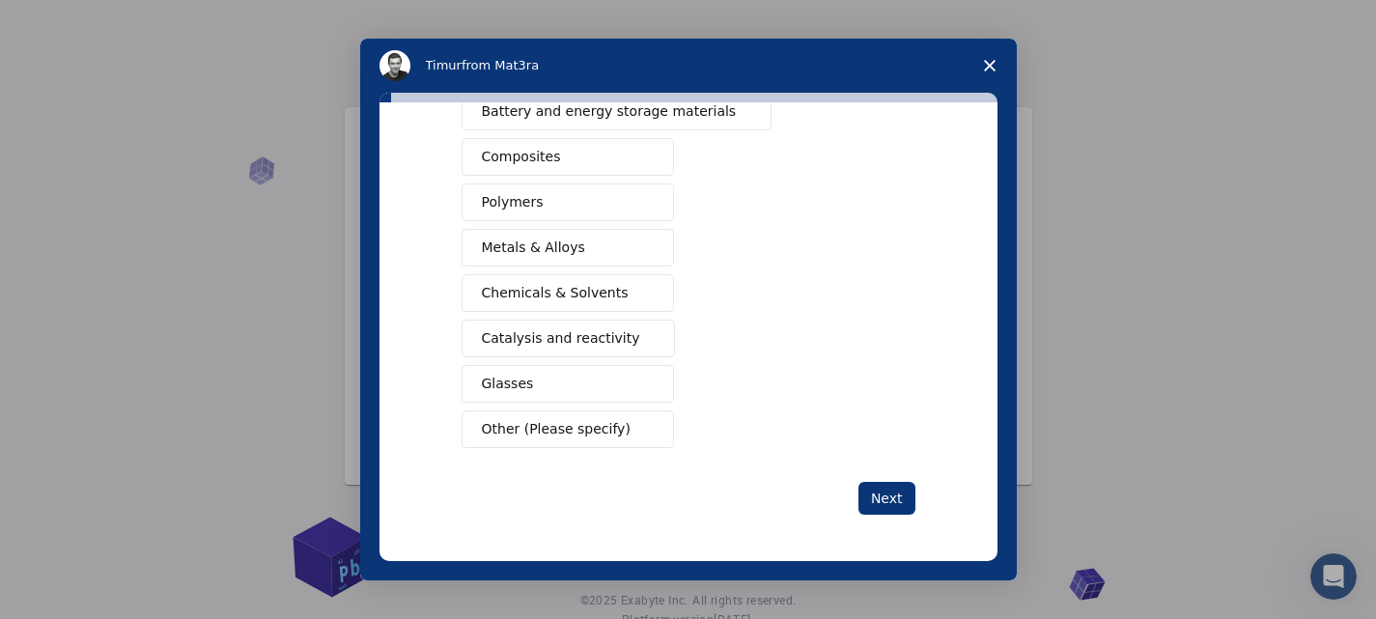
click at [639, 338] on span "Intercom messenger" at bounding box center [646, 338] width 15 height 15
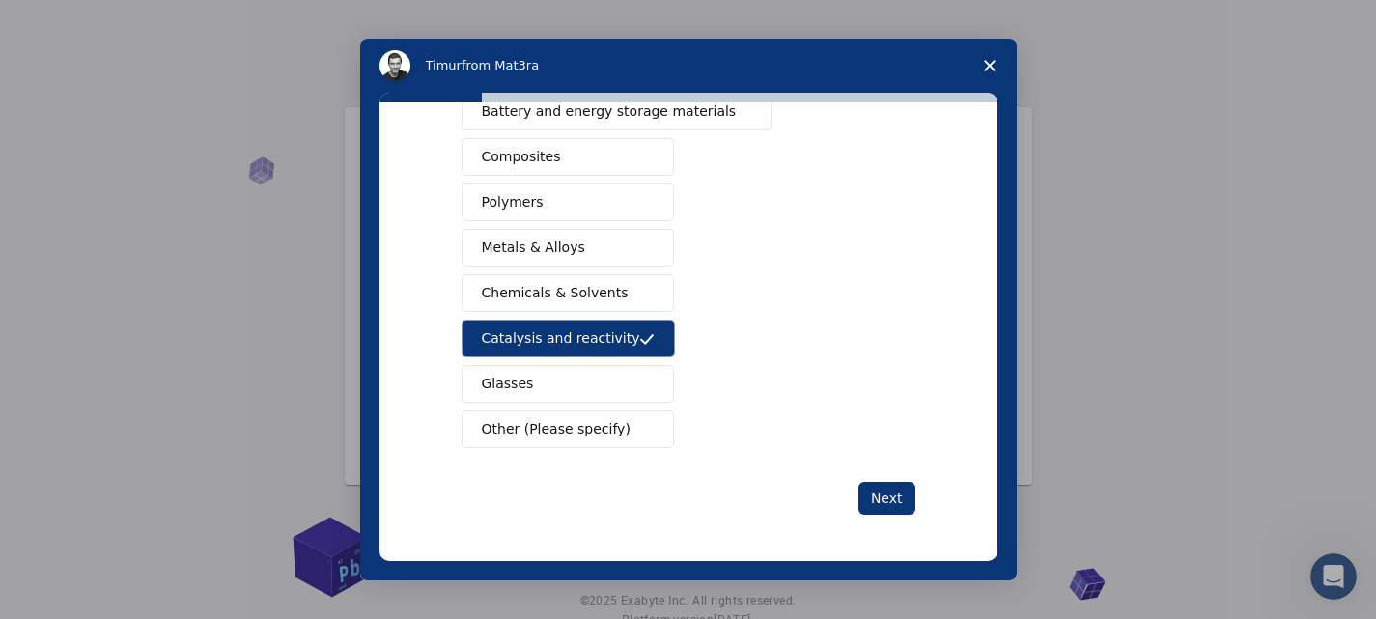
click at [638, 293] on span "Intercom messenger" at bounding box center [645, 293] width 15 height 15
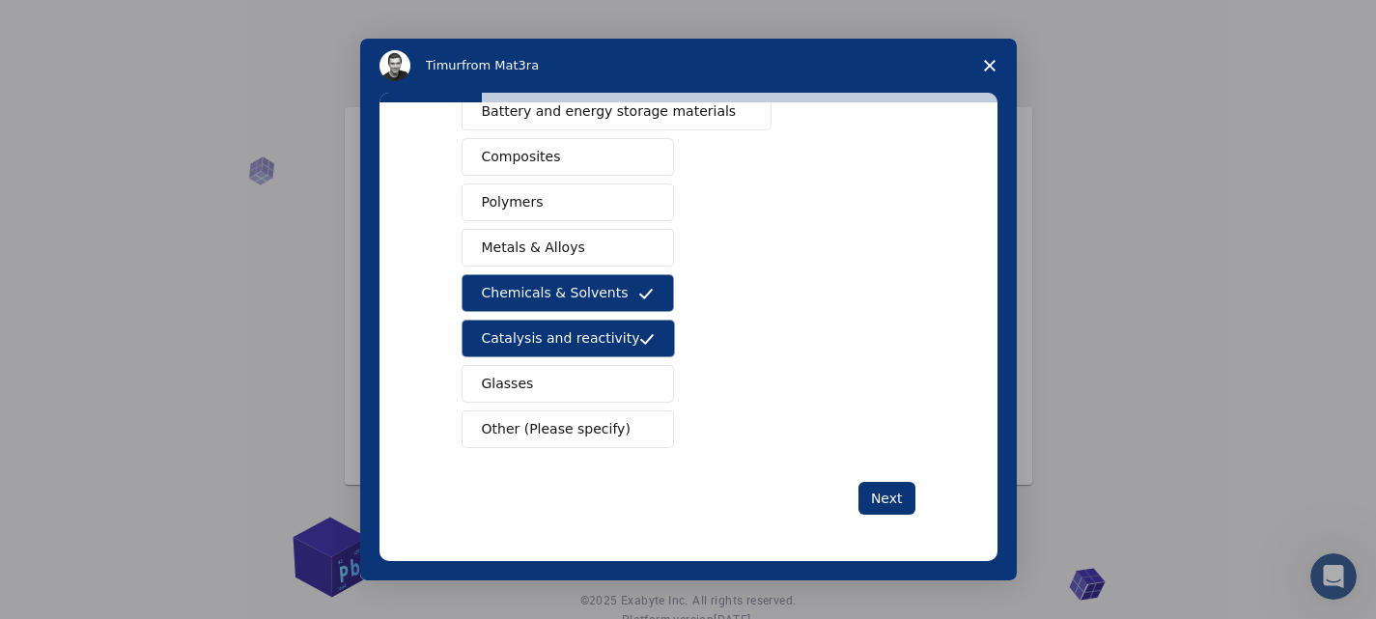
drag, startPoint x: 876, startPoint y: 494, endPoint x: 821, endPoint y: 386, distance: 120.5
click at [876, 493] on button "Next" at bounding box center [887, 498] width 57 height 33
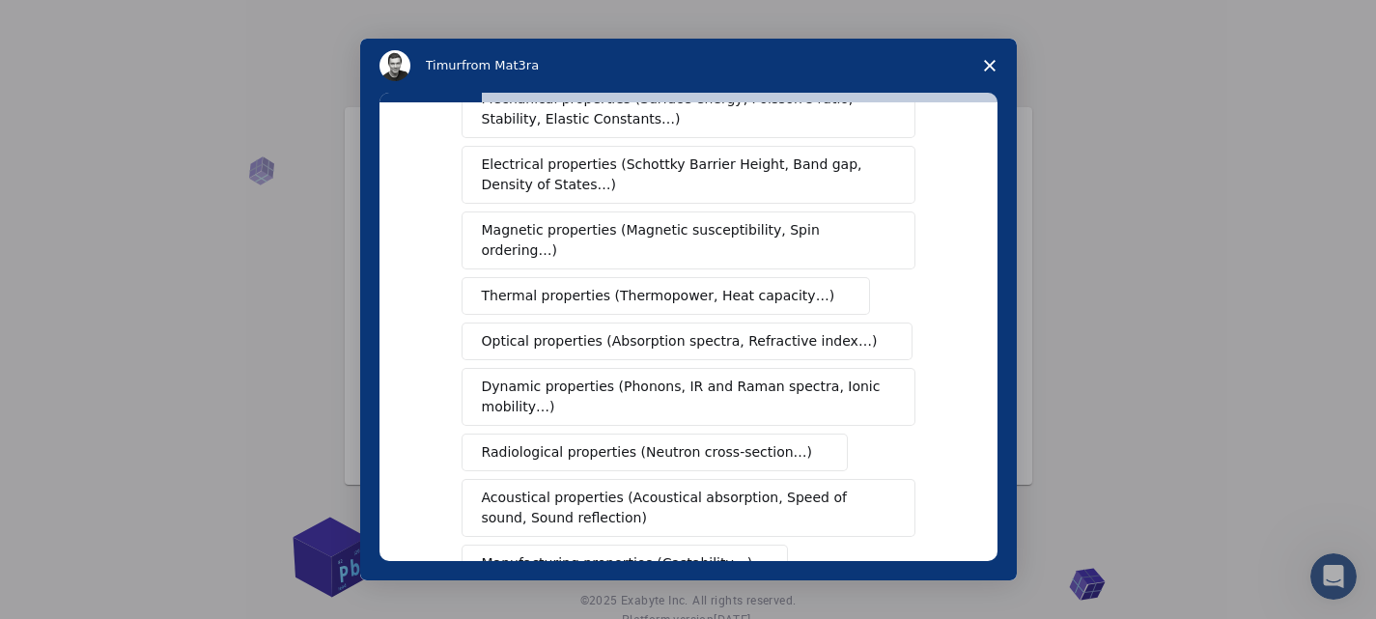
scroll to position [97, 0]
click at [696, 285] on span "Thermal properties (Thermopower, Heat capacity…)" at bounding box center [659, 295] width 354 height 20
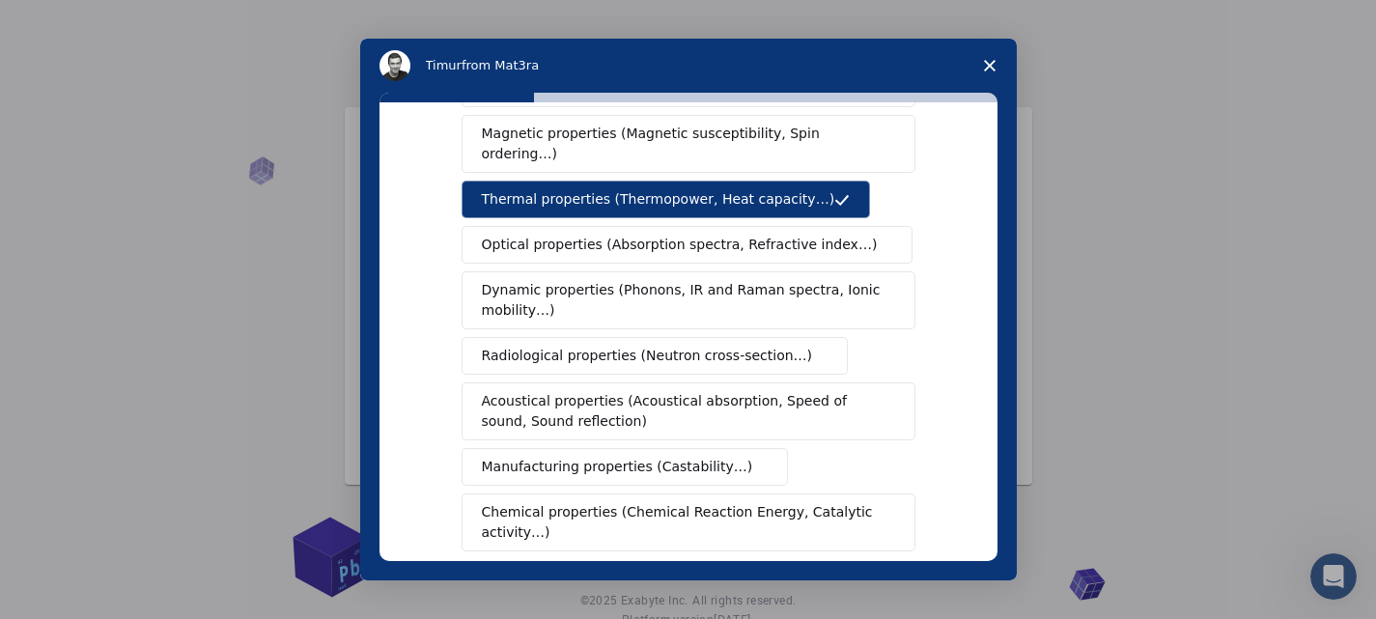
scroll to position [193, 0]
click at [613, 234] on span "Optical properties (Absorption spectra, Refractive index…)" at bounding box center [680, 244] width 396 height 20
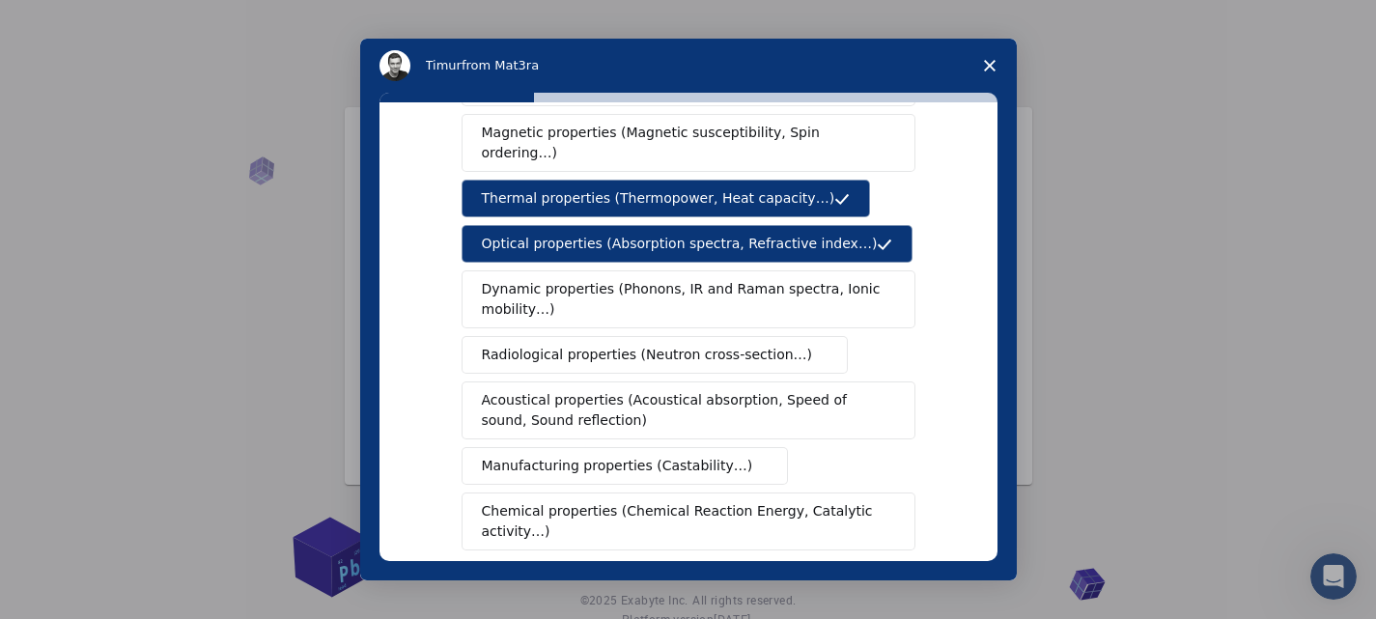
click at [610, 280] on span "Dynamic properties (Phonons, IR and Raman spectra, Ionic mobility…)" at bounding box center [682, 299] width 401 height 41
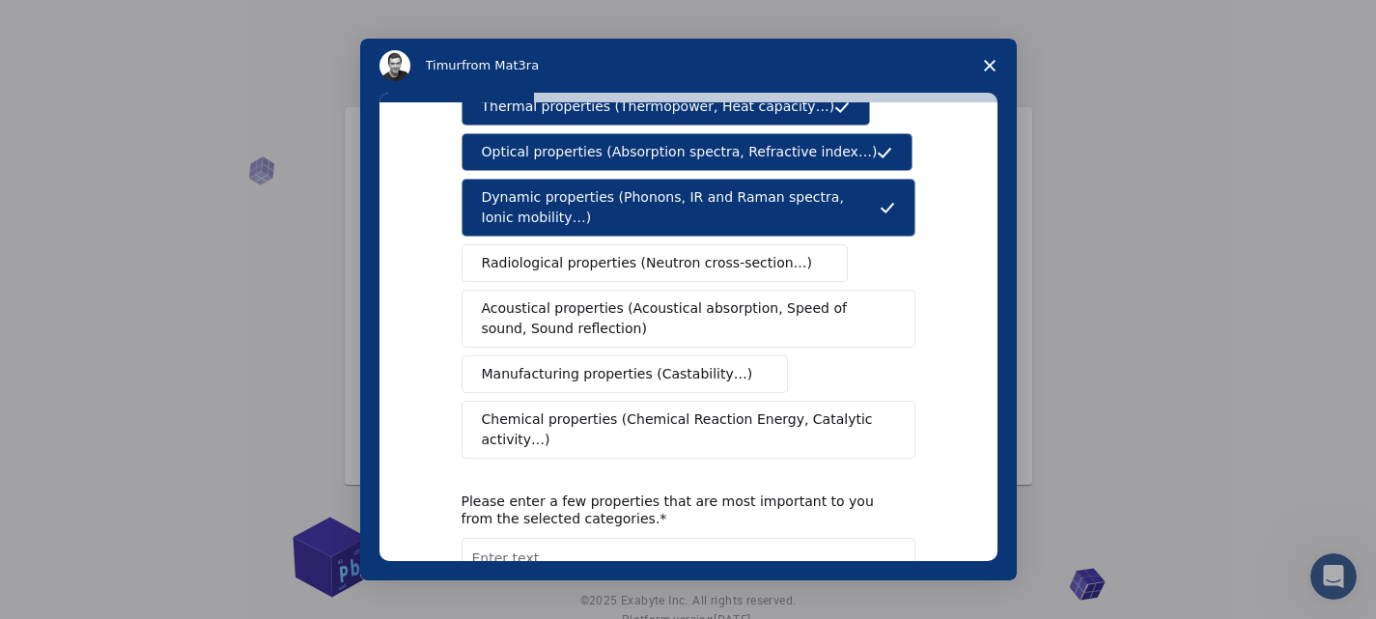
scroll to position [290, 0]
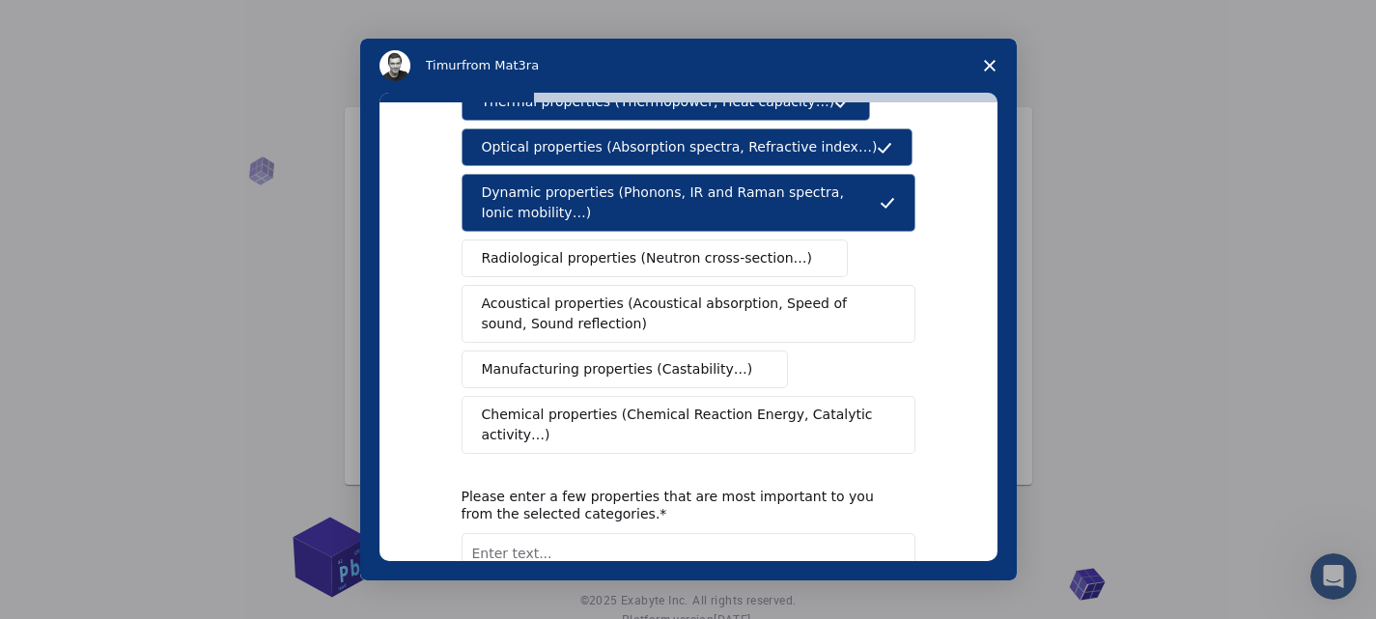
click at [605, 405] on span "Chemical properties (Chemical Reaction Energy, Catalytic activity…)" at bounding box center [682, 425] width 400 height 41
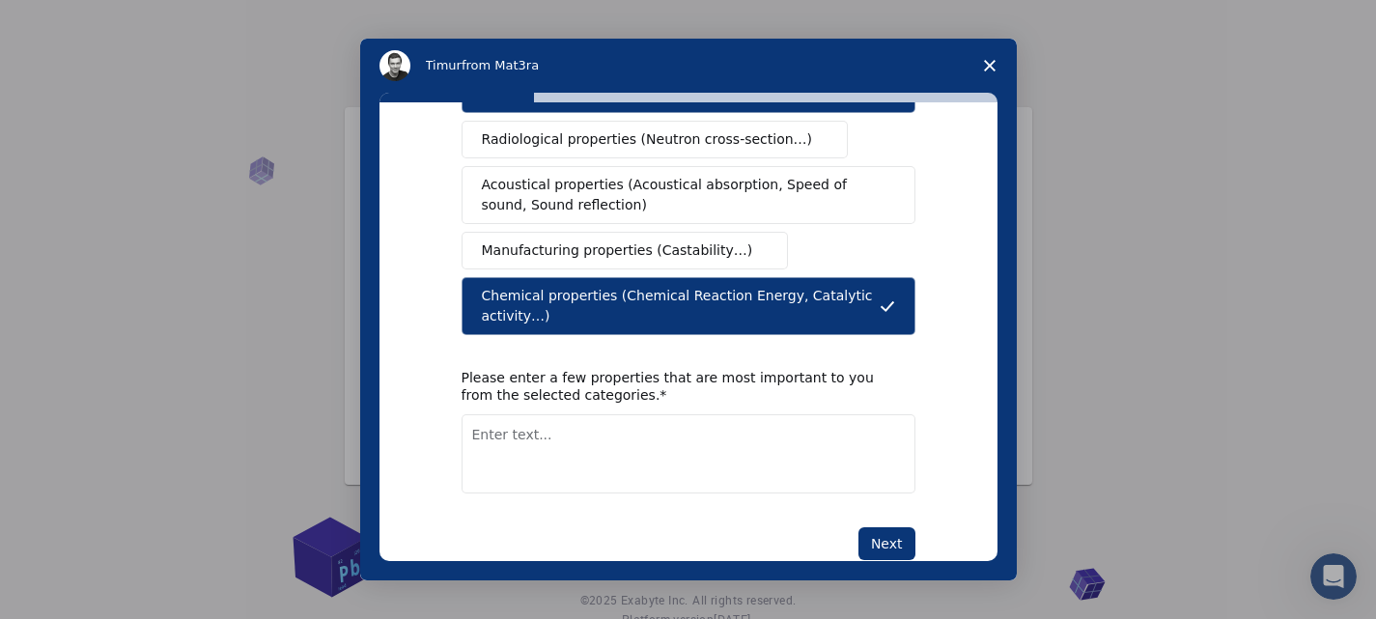
scroll to position [412, 0]
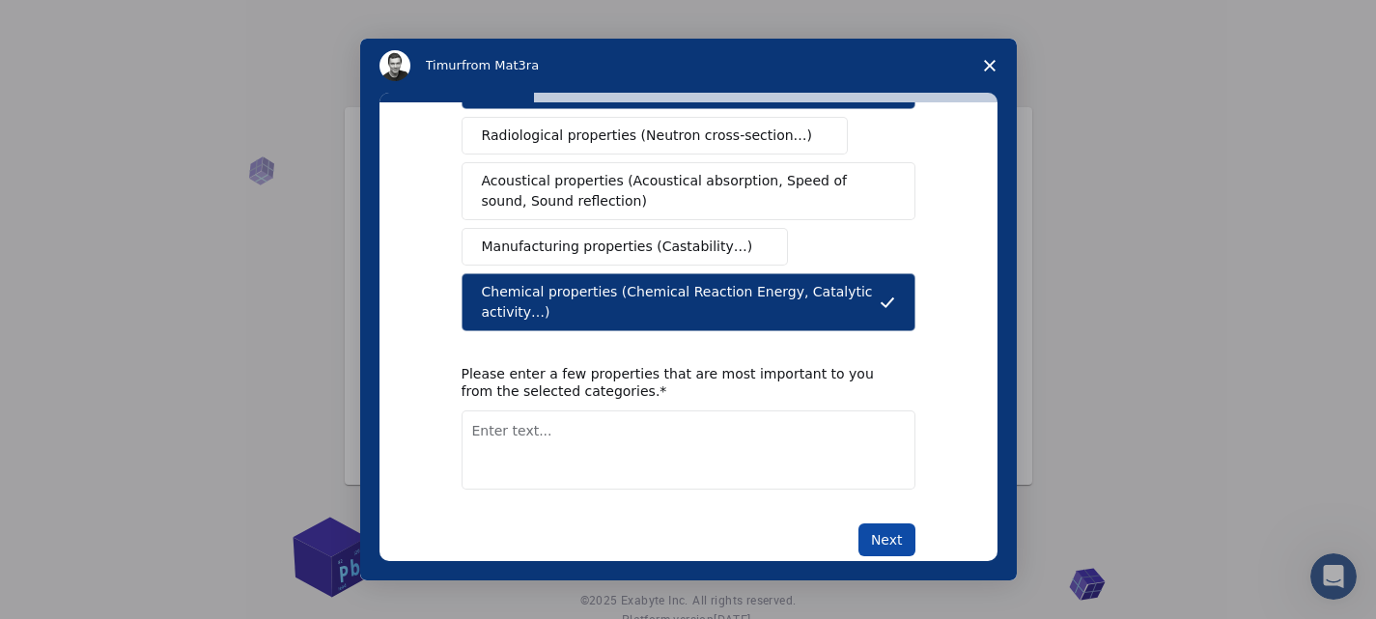
click at [888, 524] on button "Next" at bounding box center [887, 540] width 57 height 33
click at [505, 411] on textarea "Enter text..." at bounding box center [689, 450] width 454 height 79
type textarea "microkinetic modeling"
click at [878, 524] on button "Next" at bounding box center [887, 540] width 57 height 33
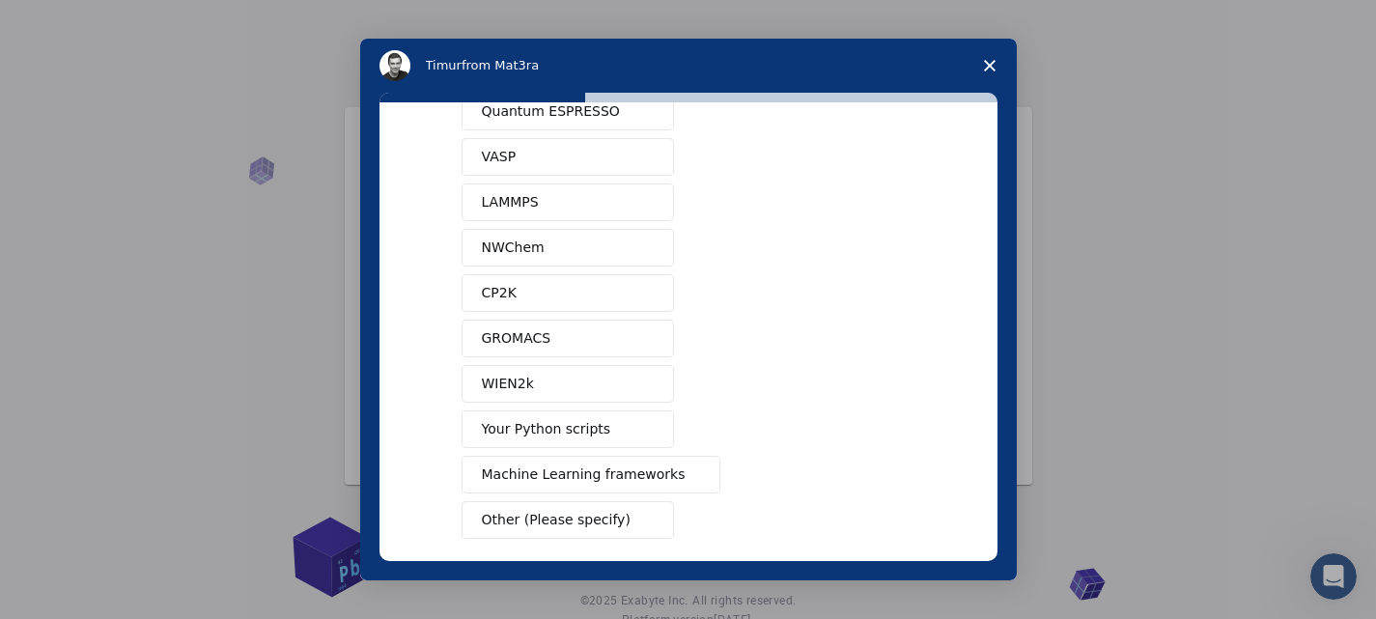
scroll to position [174, 0]
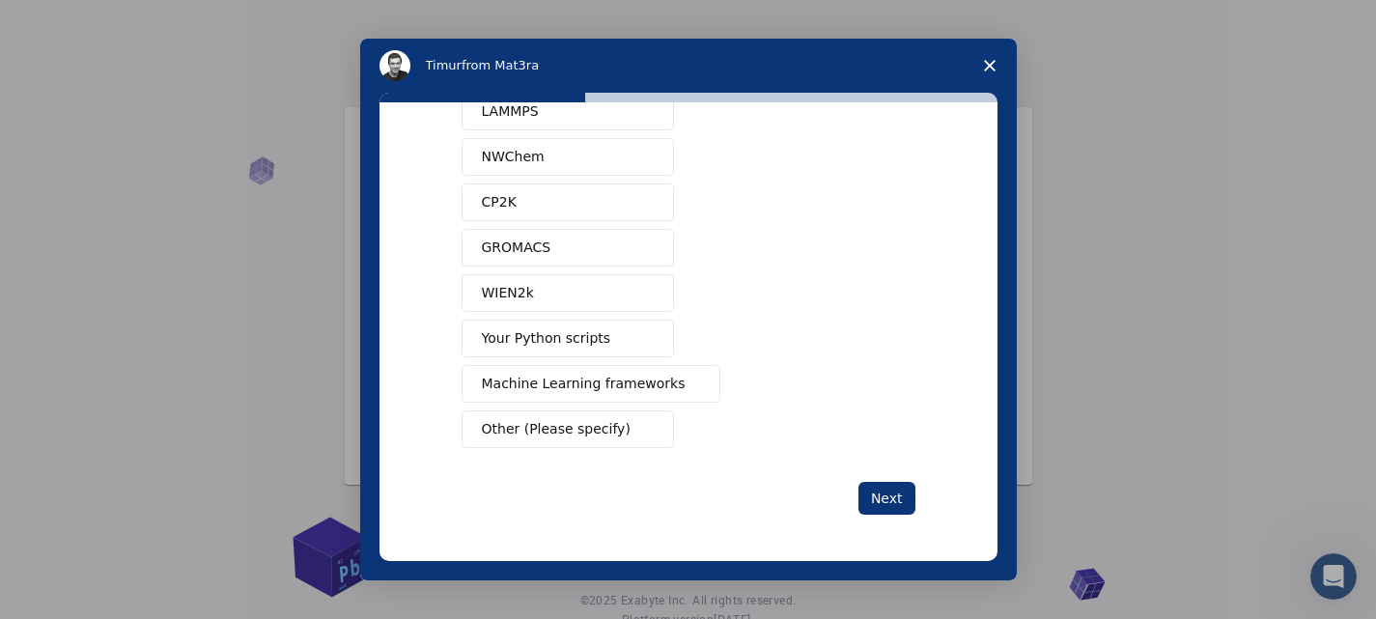
click at [543, 417] on button "Other (Please specify)" at bounding box center [568, 430] width 212 height 38
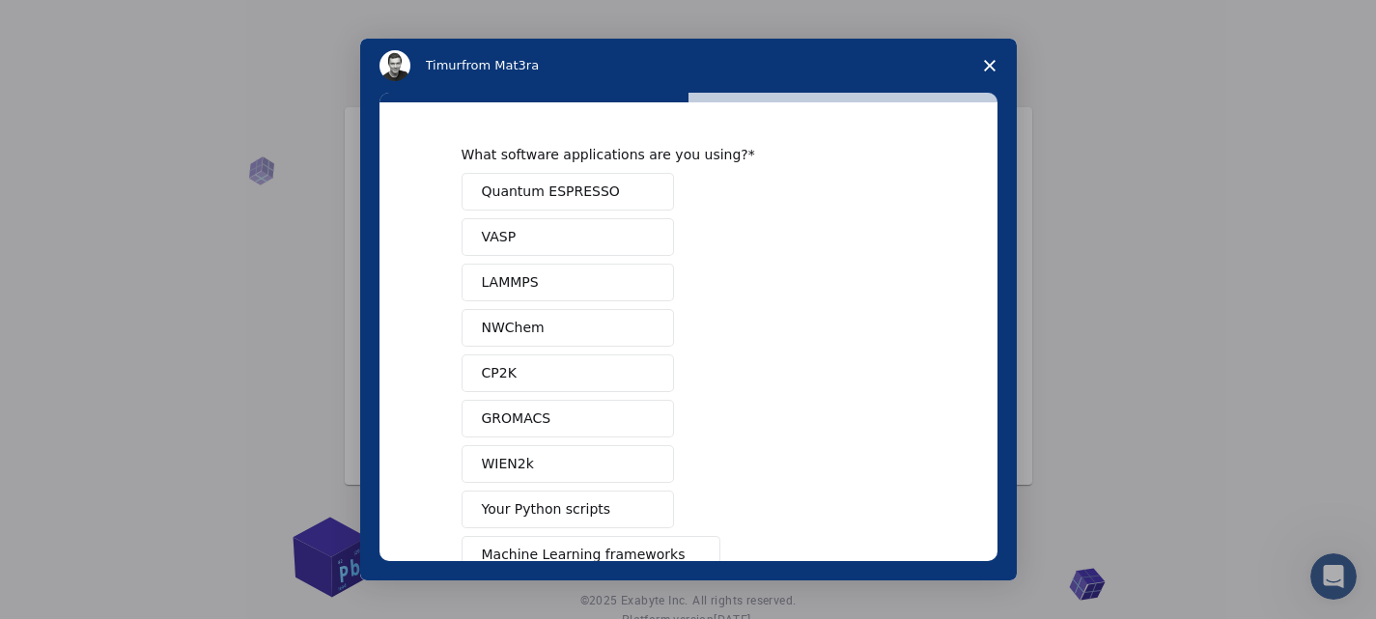
scroll to position [0, 0]
click at [544, 413] on button "GROMACS" at bounding box center [568, 422] width 212 height 38
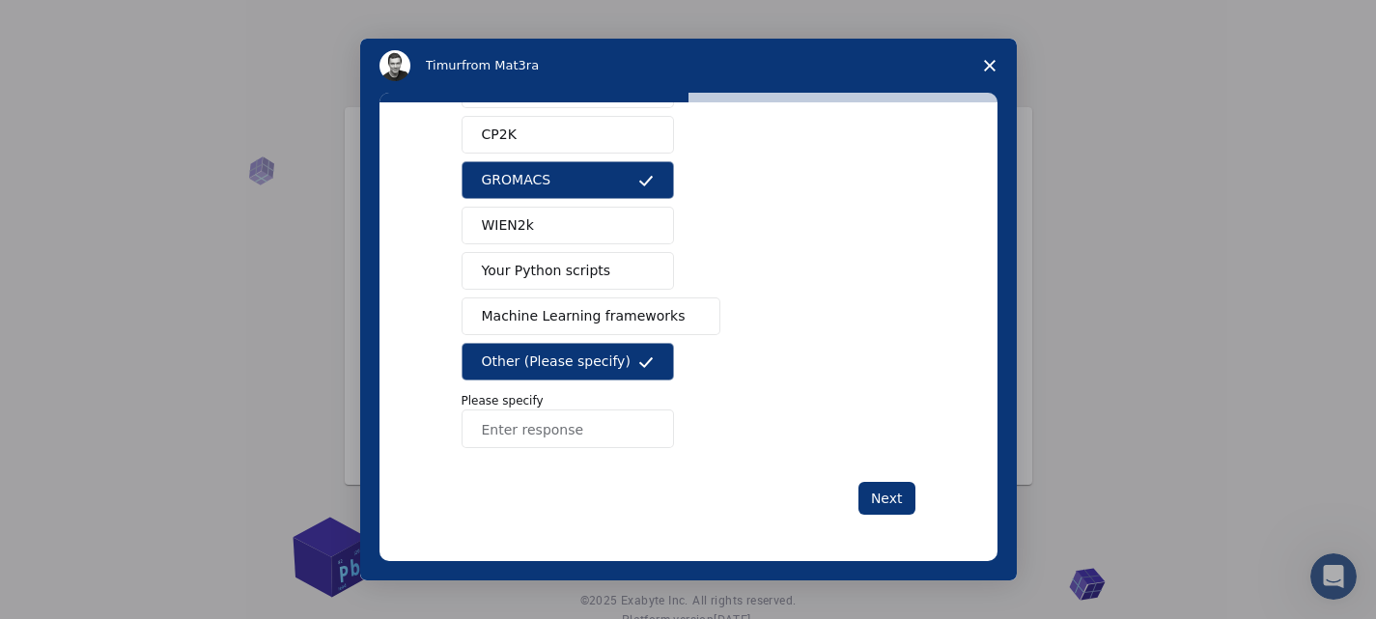
drag, startPoint x: 609, startPoint y: 350, endPoint x: 533, endPoint y: 370, distance: 78.0
click at [606, 350] on button "Other (Please specify)" at bounding box center [568, 362] width 212 height 38
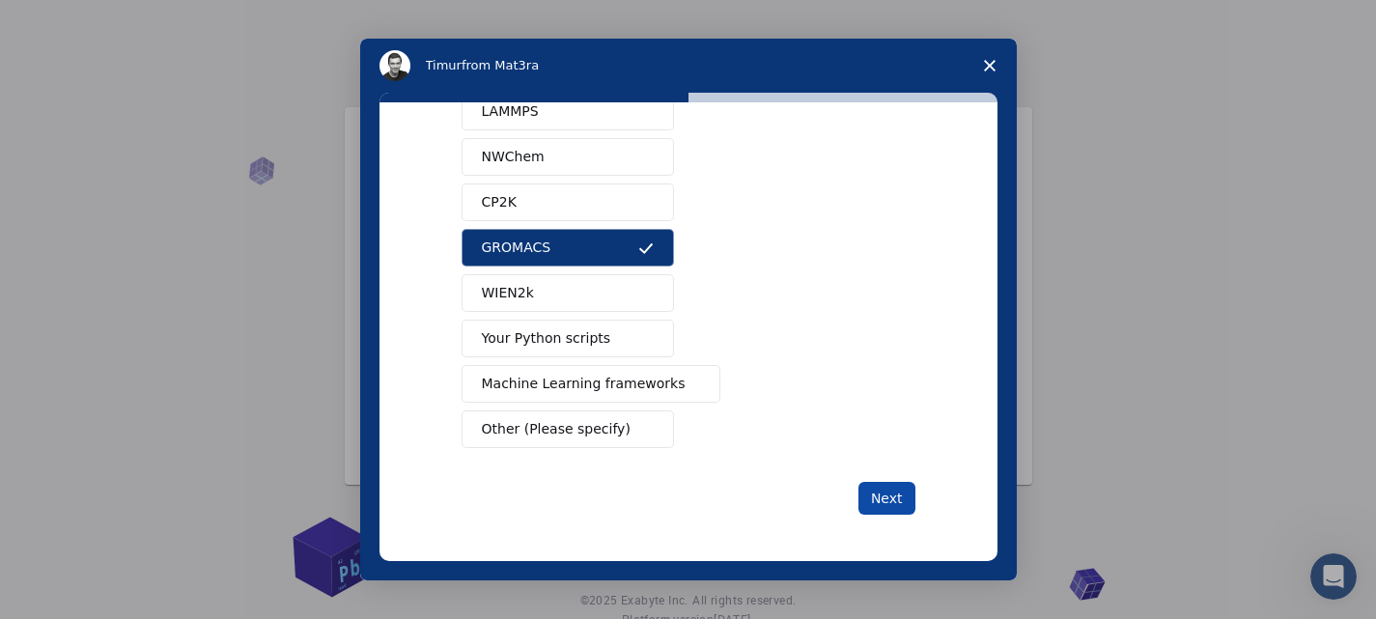
click at [876, 491] on button "Next" at bounding box center [887, 498] width 57 height 33
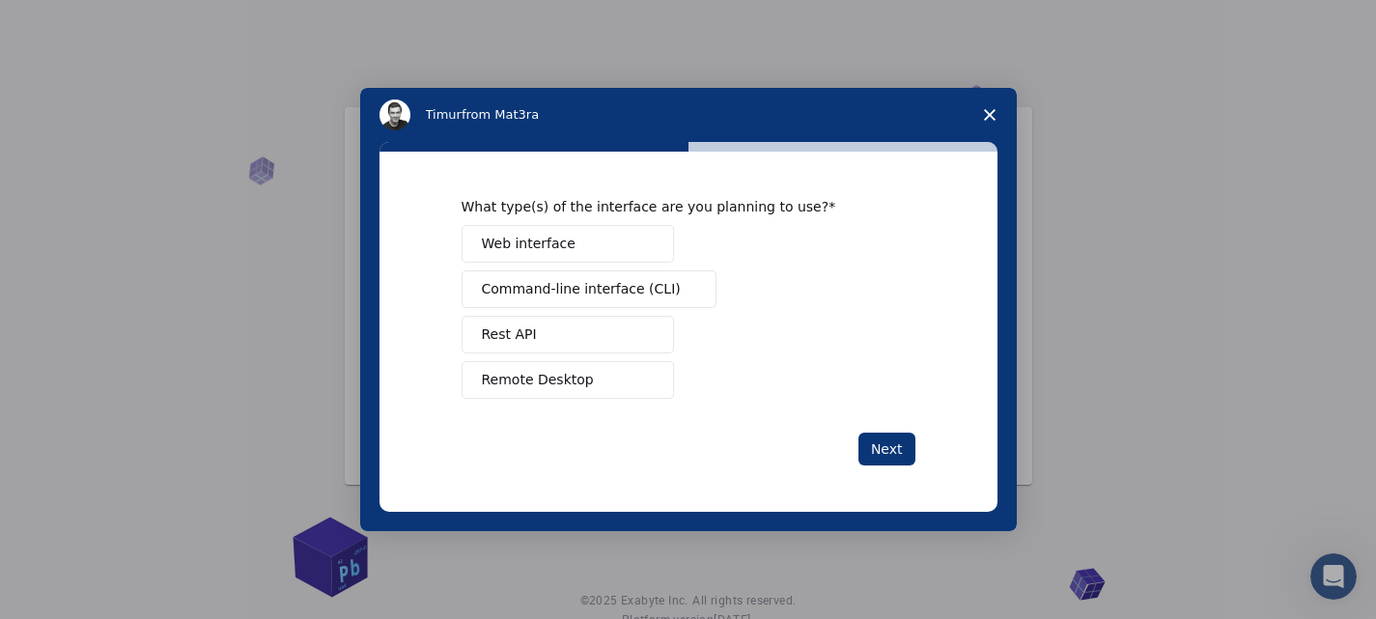
click at [587, 238] on button "Web interface" at bounding box center [568, 244] width 212 height 38
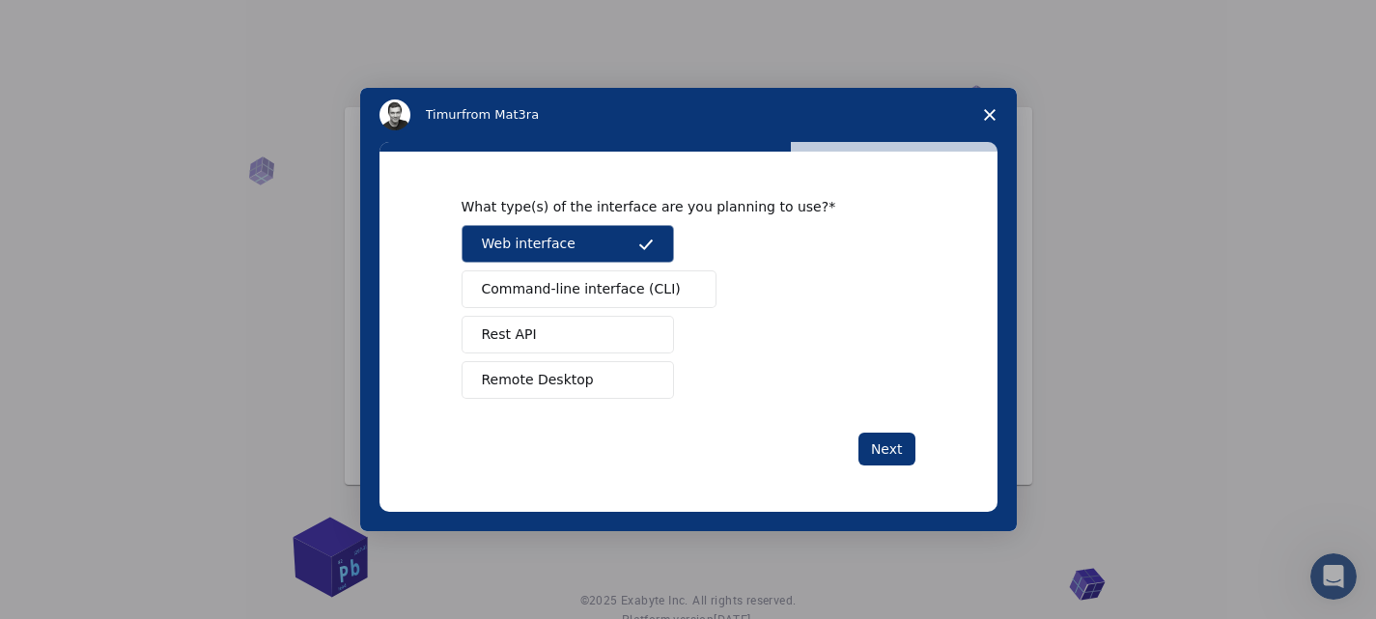
click at [591, 279] on span "Command-line interface (CLI)" at bounding box center [581, 289] width 199 height 20
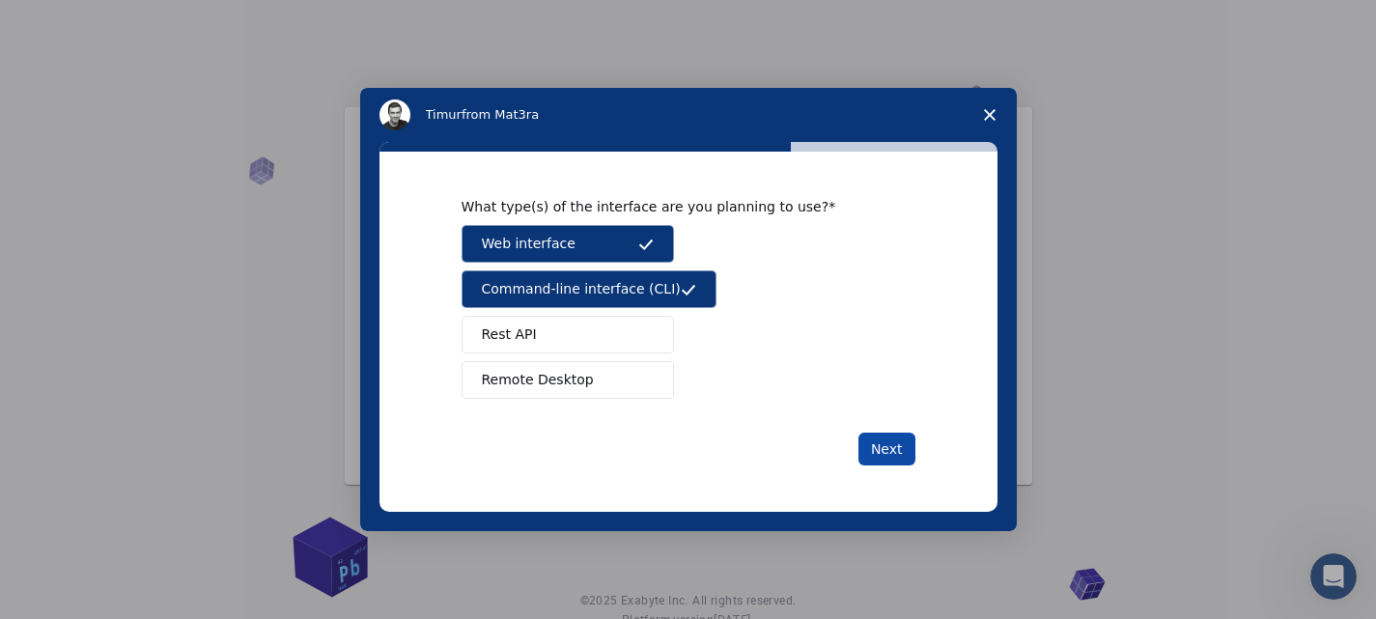
click at [876, 455] on button "Next" at bounding box center [887, 449] width 57 height 33
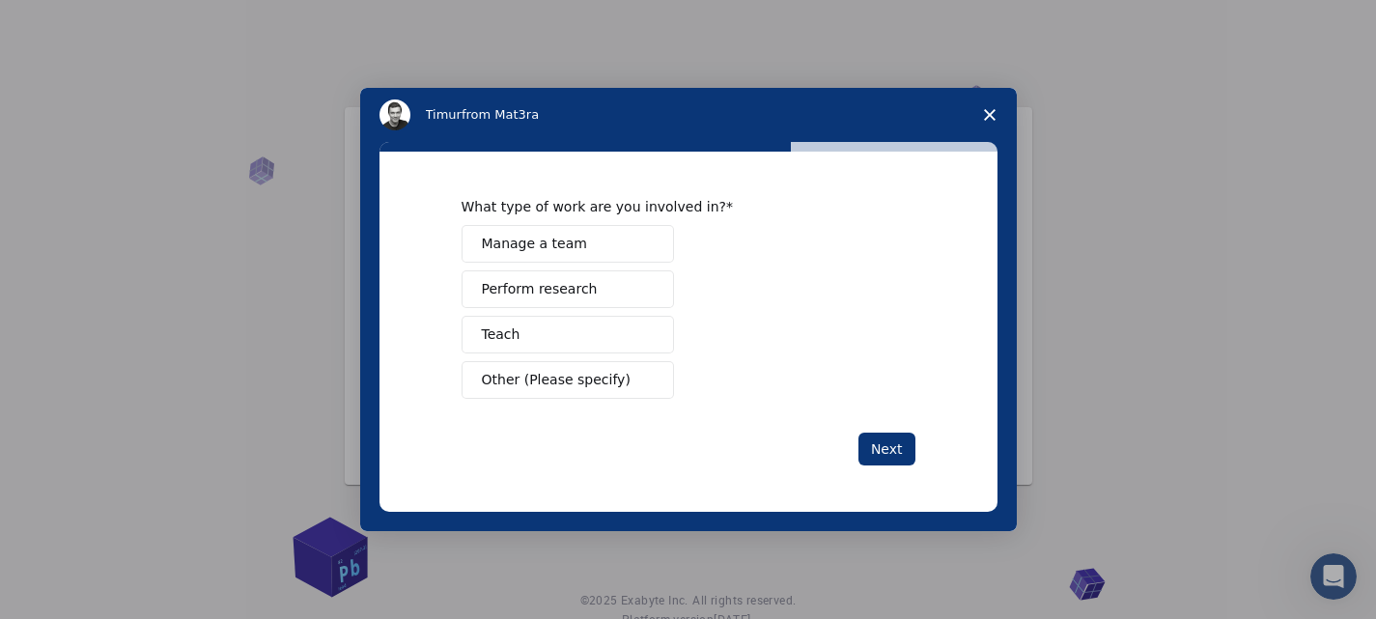
click at [567, 372] on span "Other (Please specify)" at bounding box center [556, 380] width 149 height 20
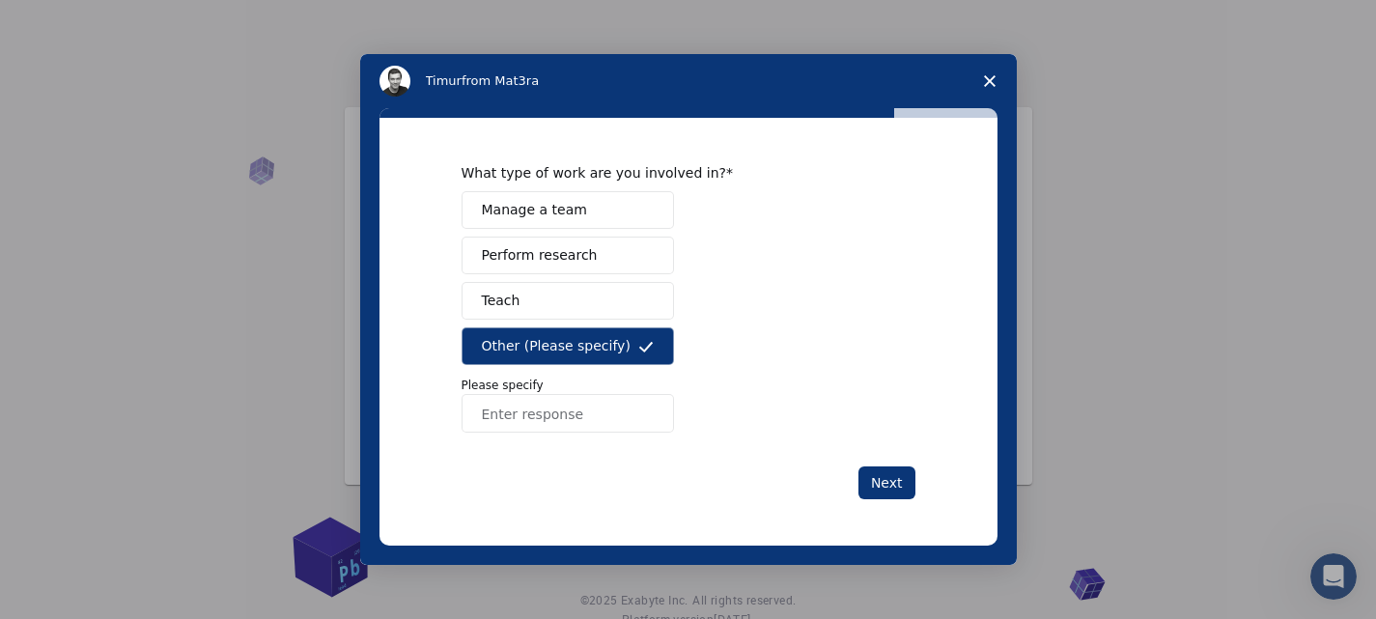
click at [551, 416] on input "Enter response" at bounding box center [568, 413] width 212 height 39
type input "r"
type input "resaercher student"
click at [879, 483] on button "Next" at bounding box center [887, 483] width 57 height 33
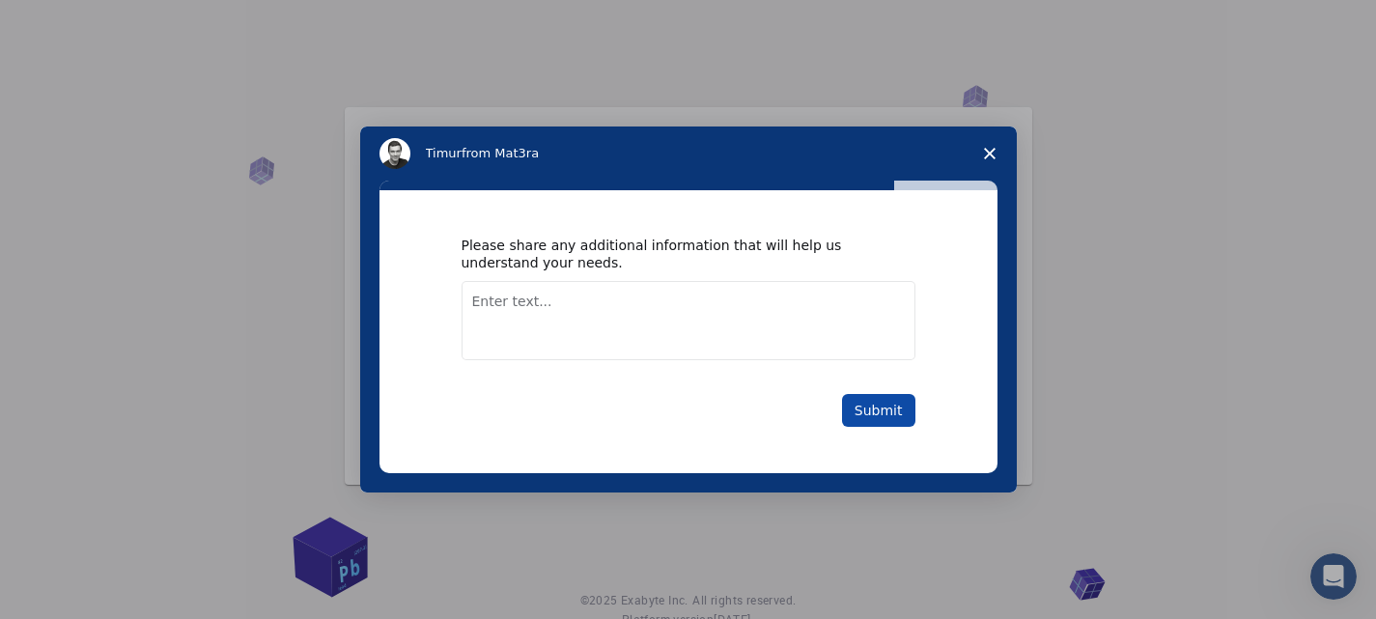
click at [854, 407] on button "Submit" at bounding box center [878, 410] width 73 height 33
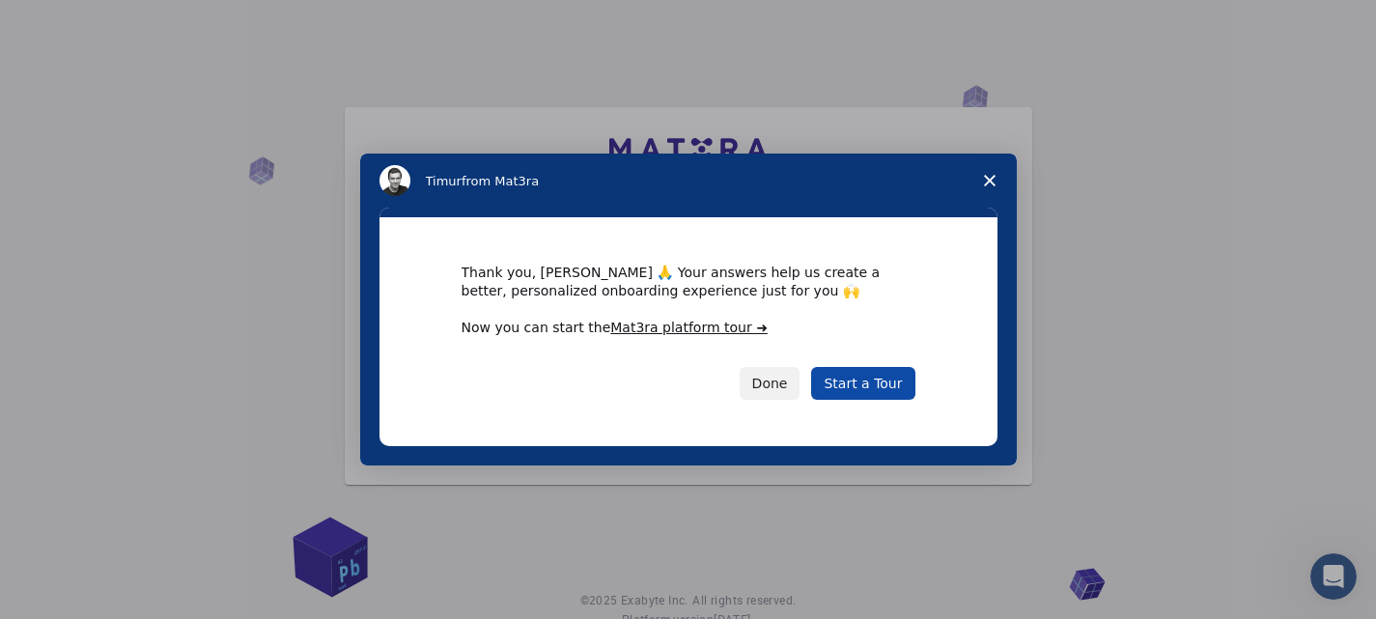
click at [863, 382] on link "Start a Tour" at bounding box center [862, 383] width 103 height 33
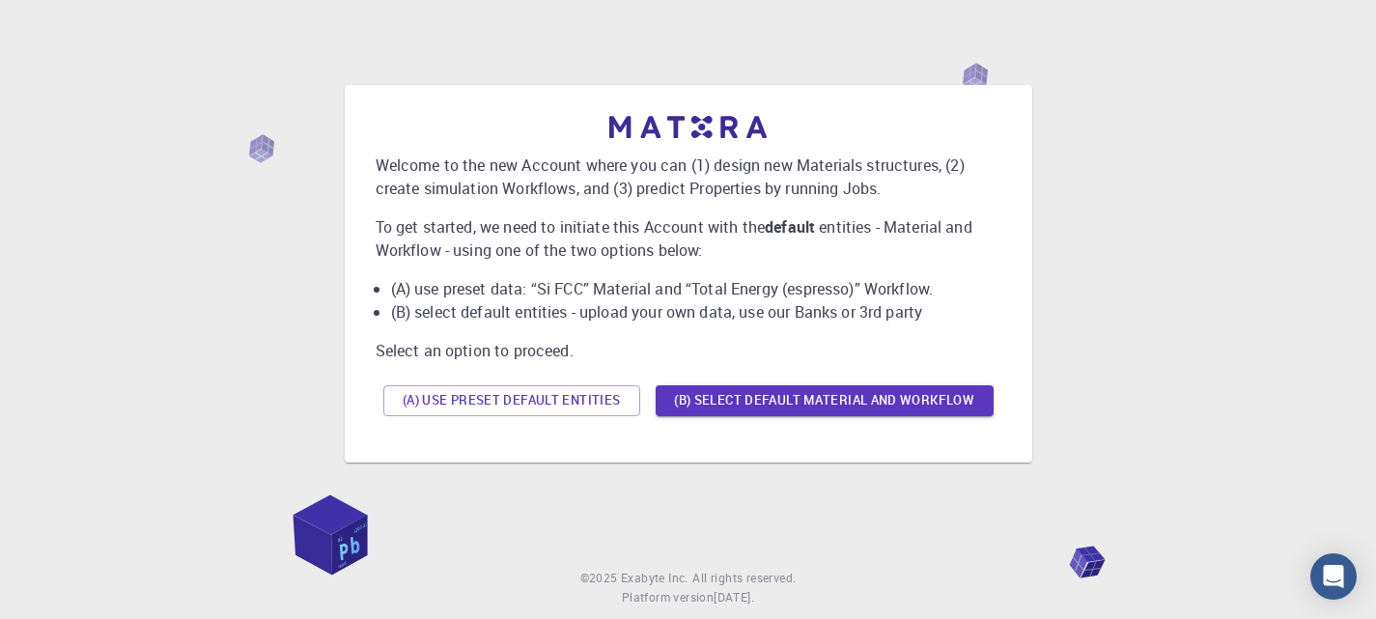
scroll to position [70, 0]
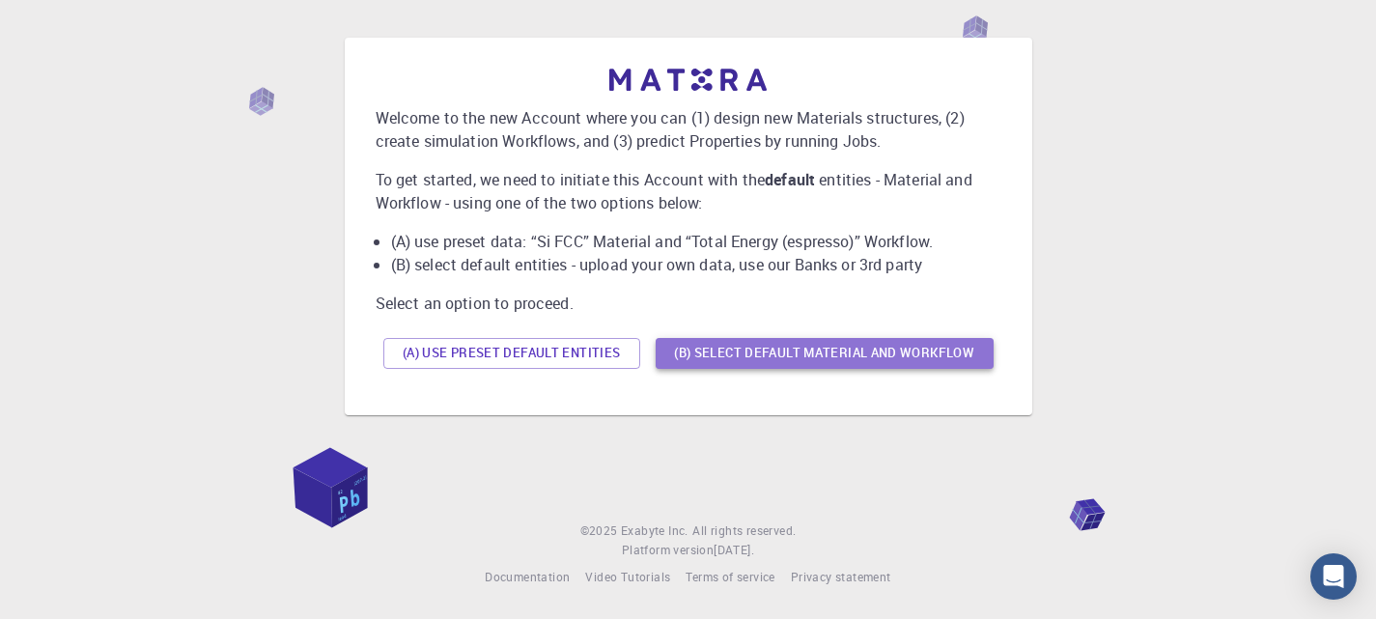
click at [750, 349] on button "(B) Select default material and workflow" at bounding box center [825, 353] width 338 height 31
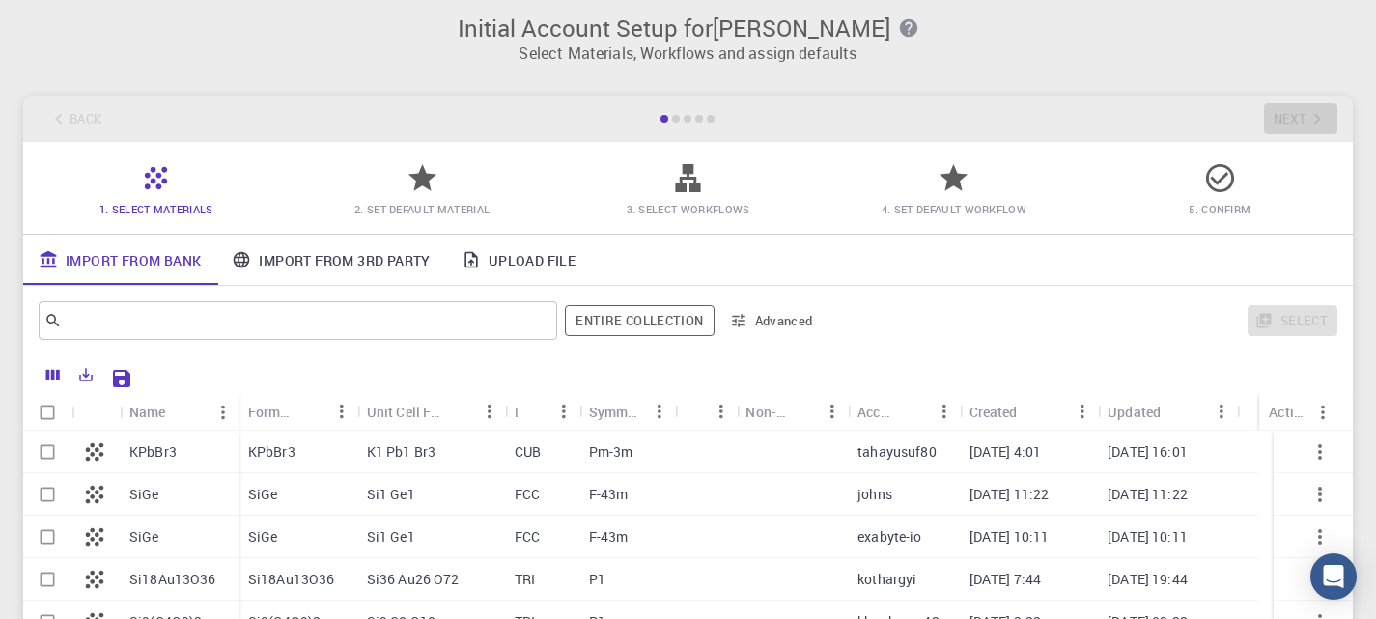
scroll to position [0, 0]
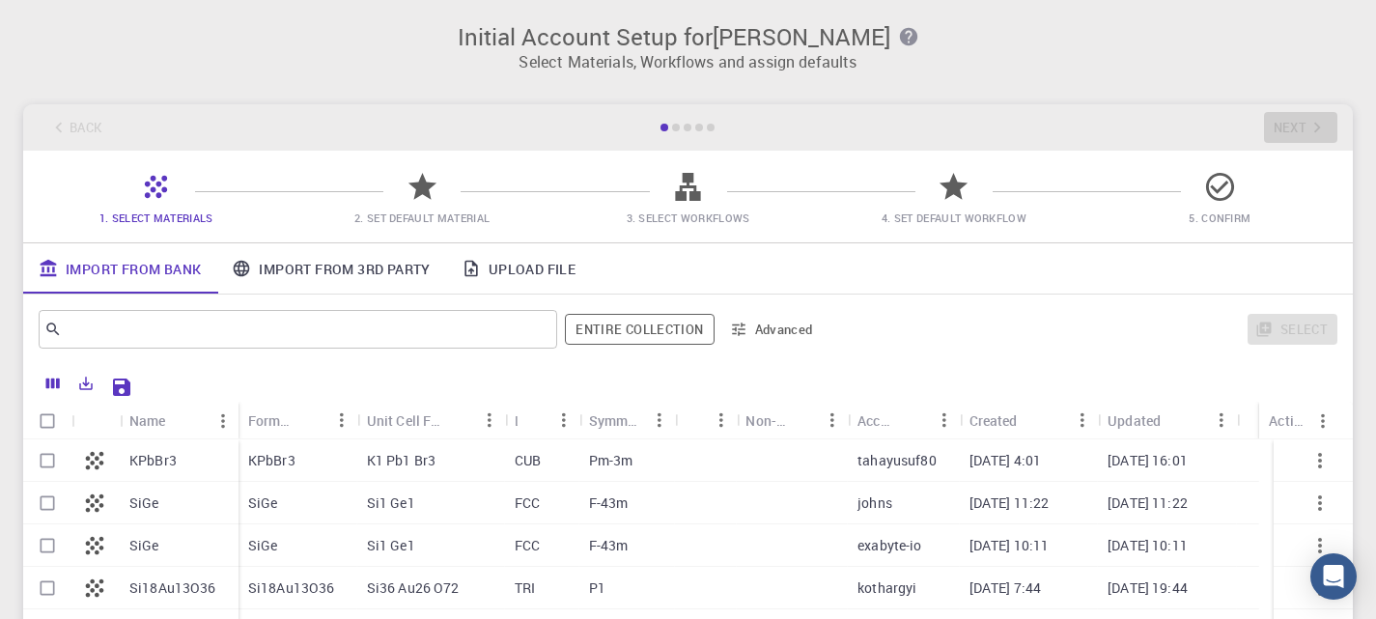
click at [352, 269] on link "Import From 3rd Party" at bounding box center [330, 268] width 229 height 50
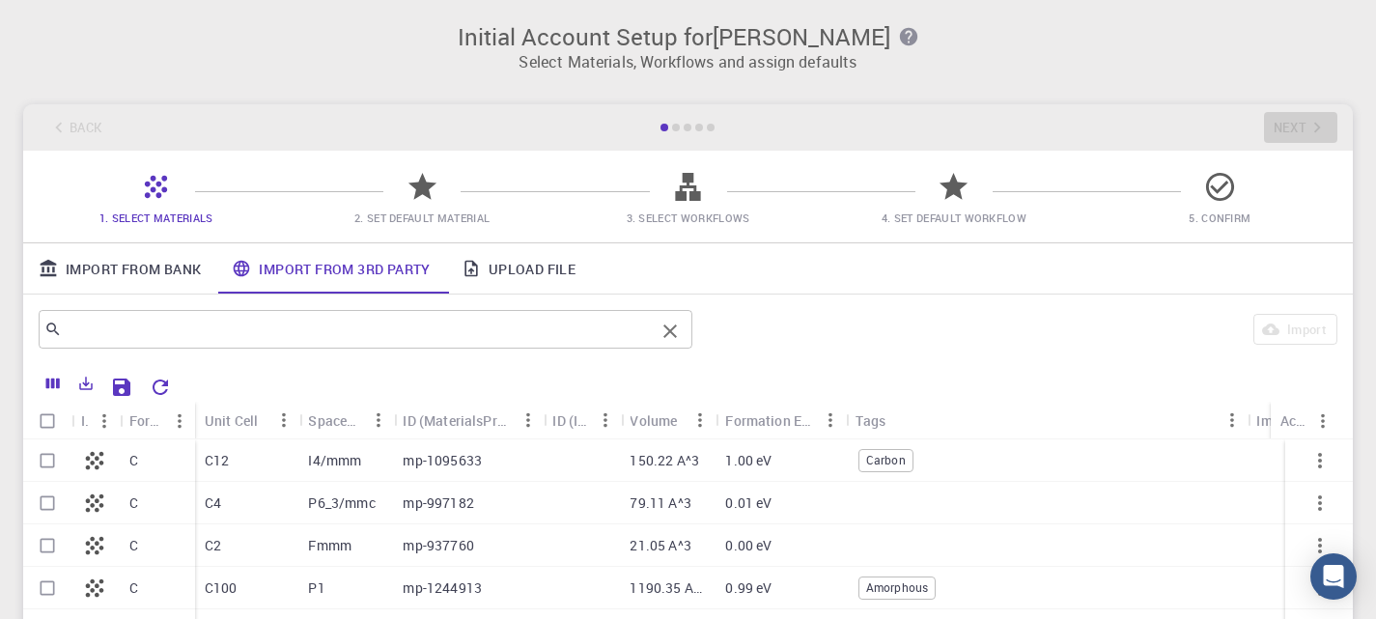
scroll to position [193, 0]
